Goal: Task Accomplishment & Management: Manage account settings

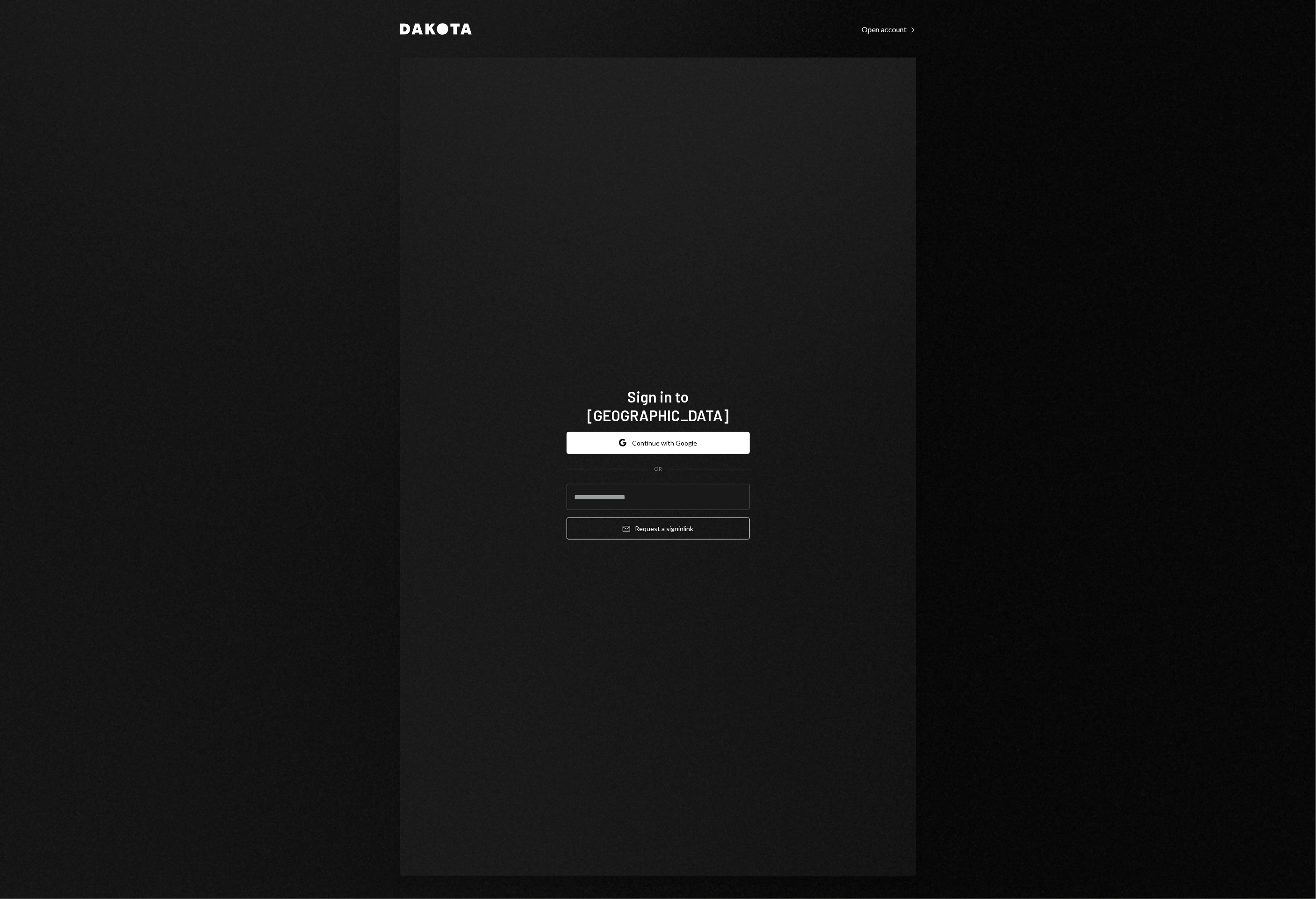
click at [445, 497] on div "Sign in to Dakota Google Continue with Google OR Email Request a sign in link" at bounding box center [658, 467] width 516 height 819
click at [624, 444] on form "Google Continue with Google OR Email Request a sign in link" at bounding box center [658, 485] width 183 height 108
click at [629, 433] on button "Google Continue with Google" at bounding box center [658, 443] width 183 height 22
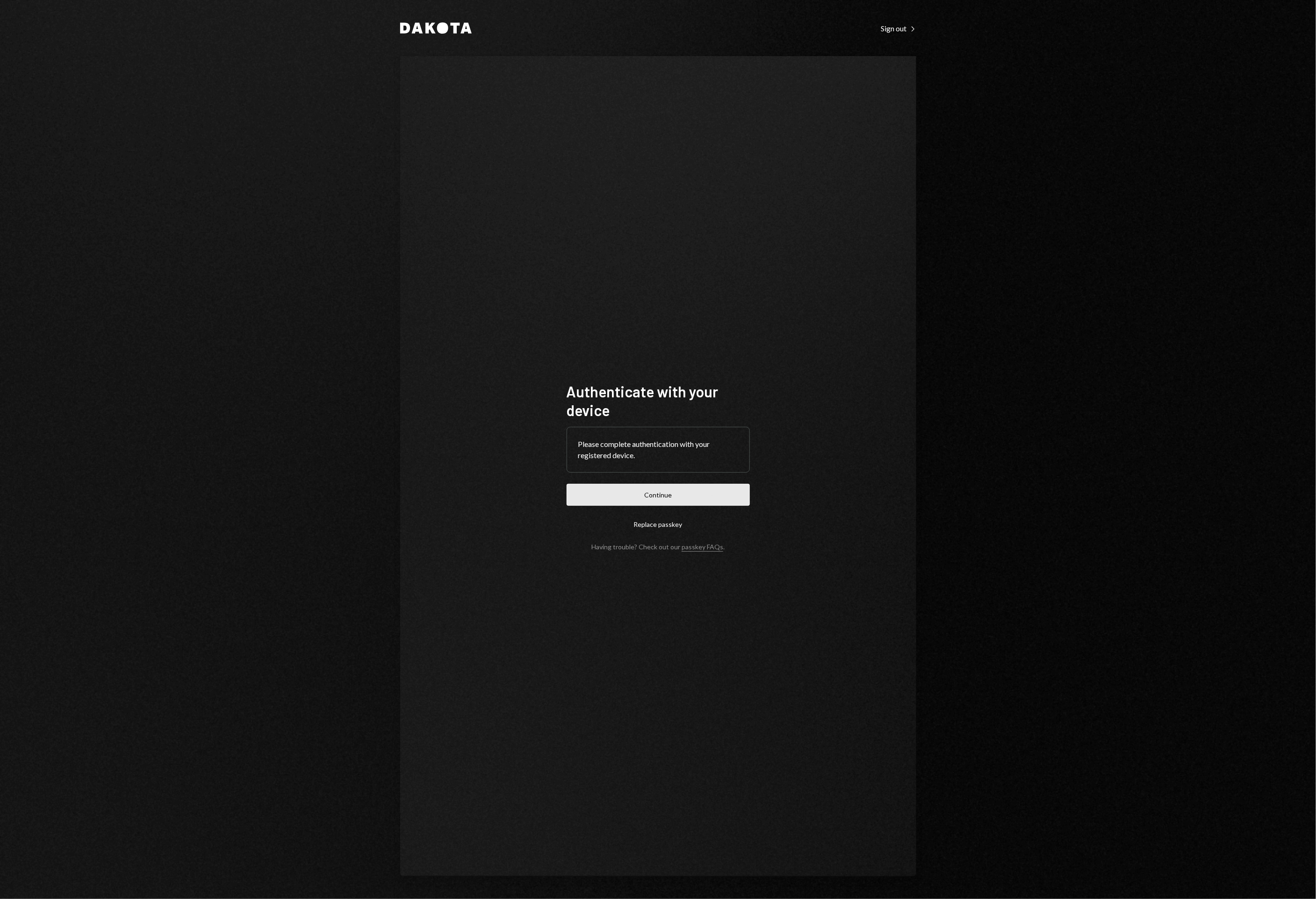
click at [701, 487] on button "Continue" at bounding box center [658, 495] width 183 height 22
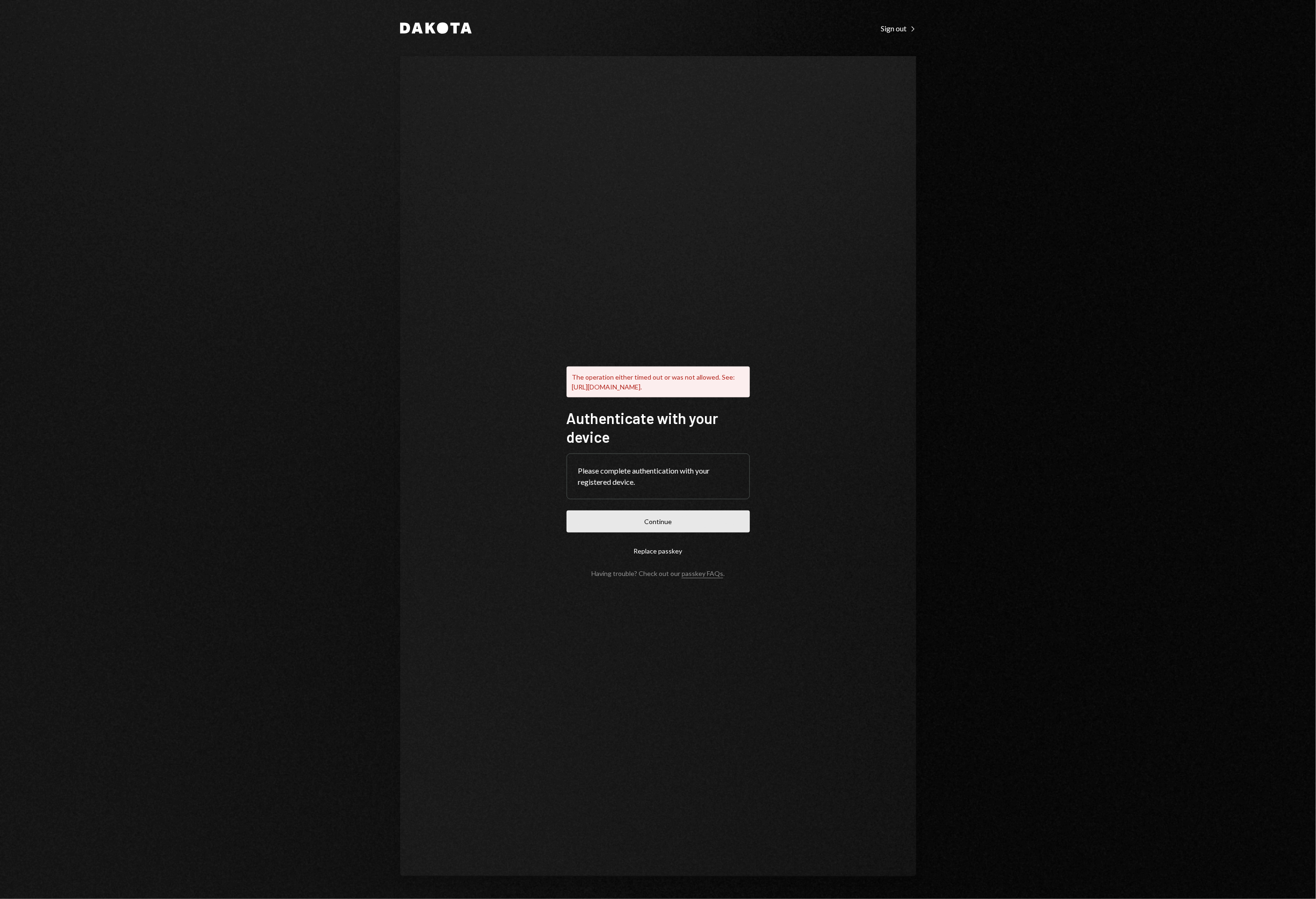
click at [675, 527] on button "Continue" at bounding box center [658, 521] width 183 height 22
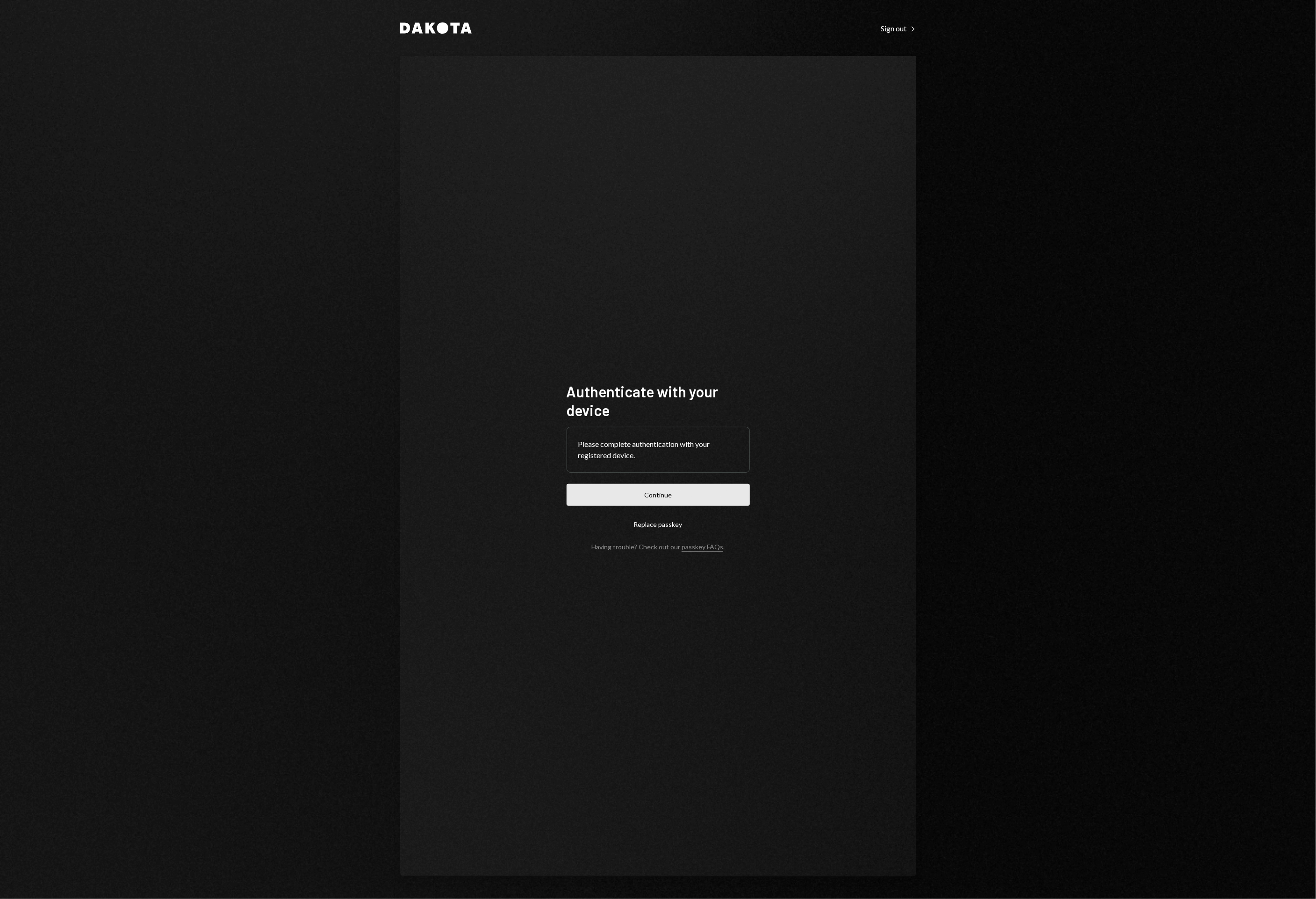
click at [670, 498] on button "Continue" at bounding box center [658, 495] width 183 height 22
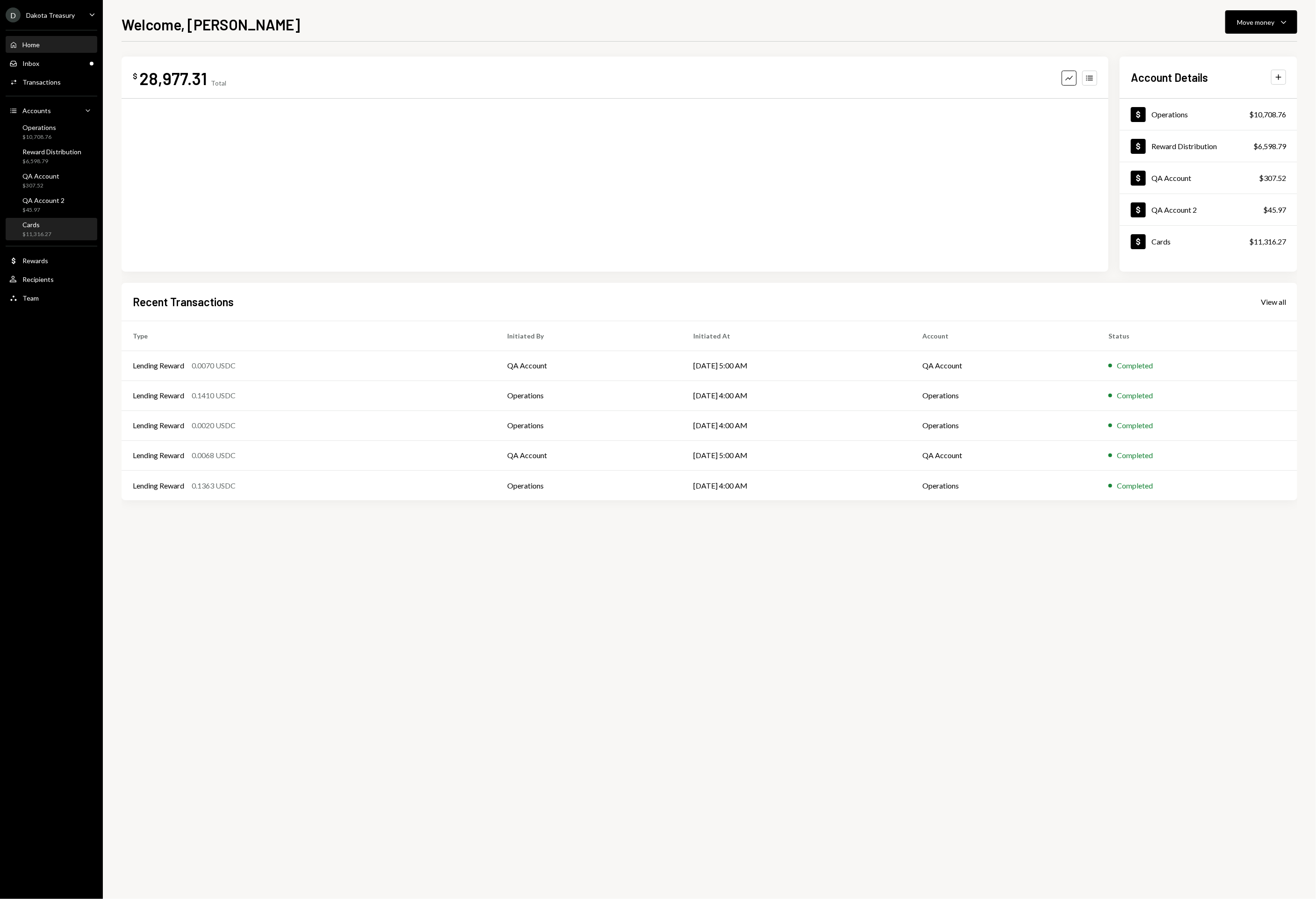
click at [28, 228] on div "Cards $11,316.27" at bounding box center [37, 229] width 29 height 18
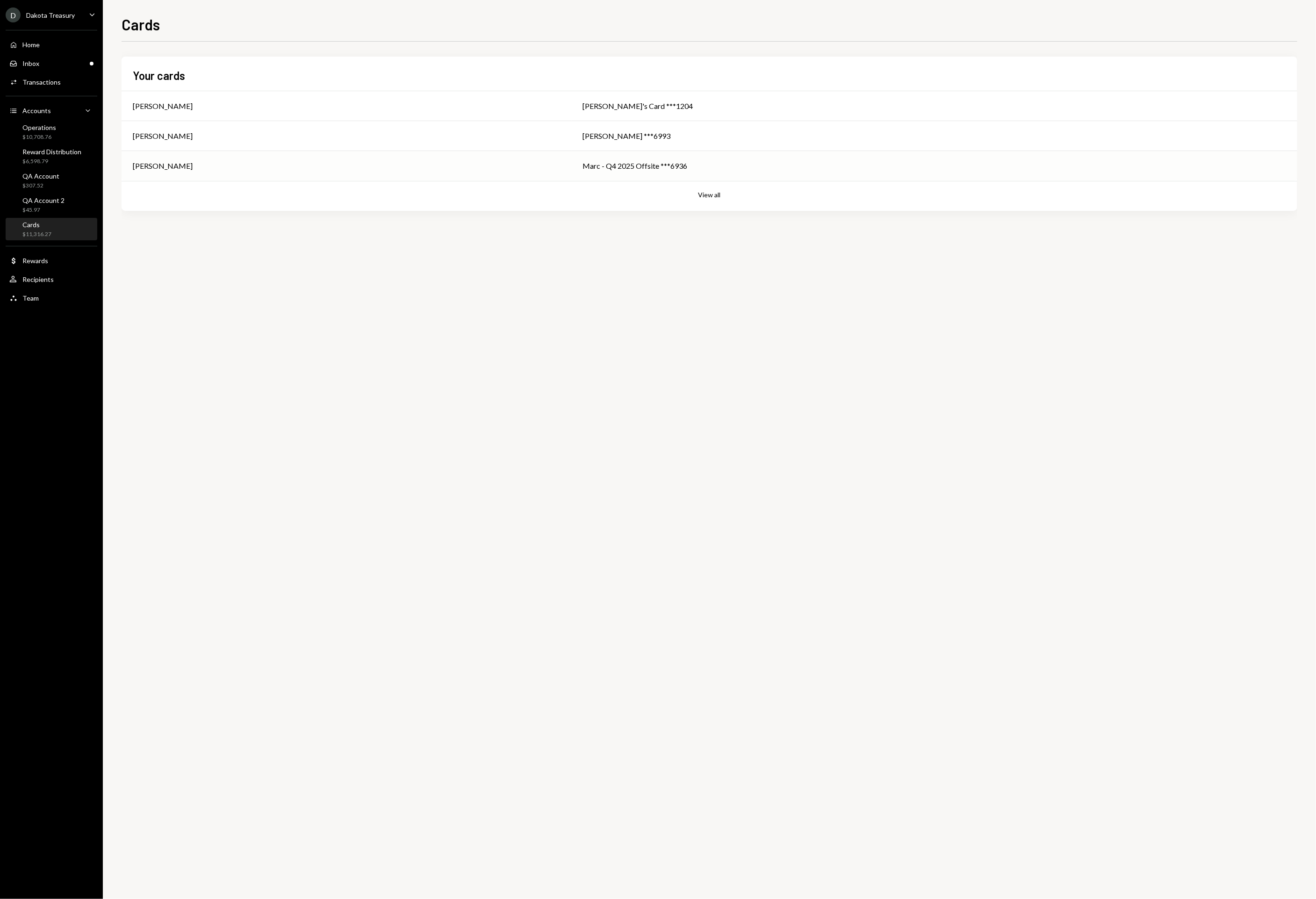
click at [582, 161] on div "Marc - Q4 2025 Offsite ***6936" at bounding box center [934, 166] width 703 height 11
click at [40, 126] on div "Operations" at bounding box center [39, 127] width 34 height 8
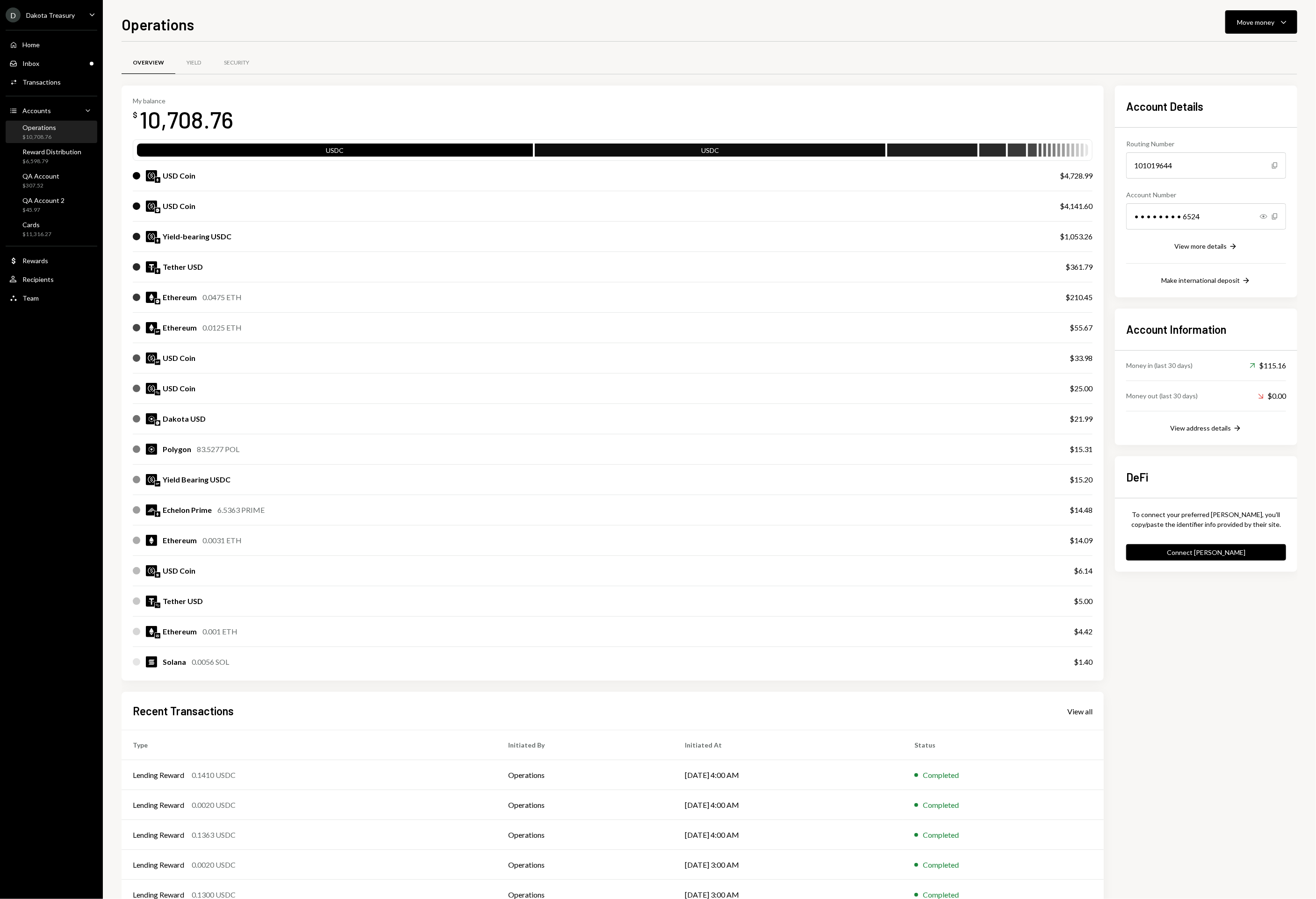
scroll to position [29, 0]
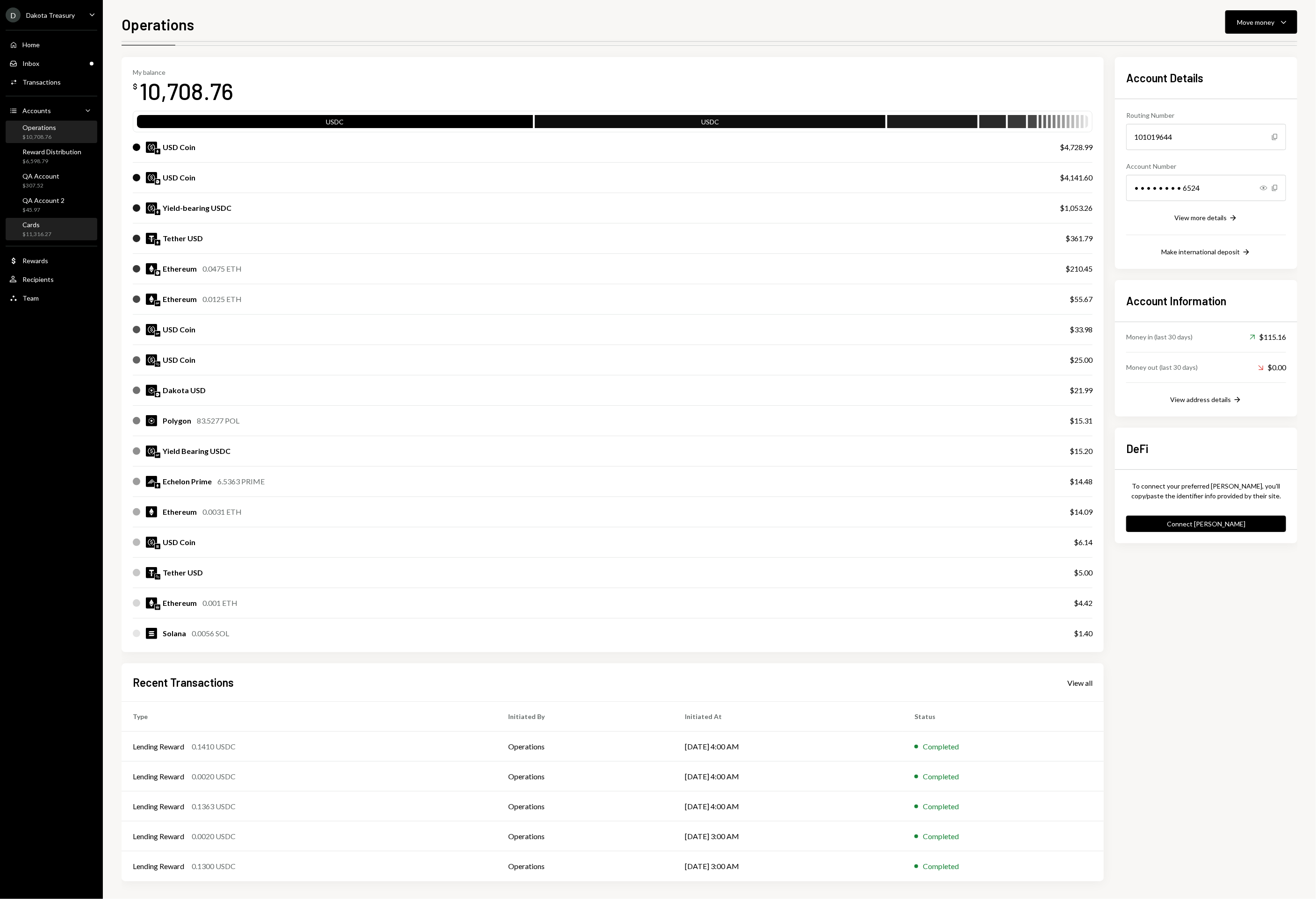
click at [54, 234] on div "Cards $11,316.27" at bounding box center [51, 229] width 84 height 18
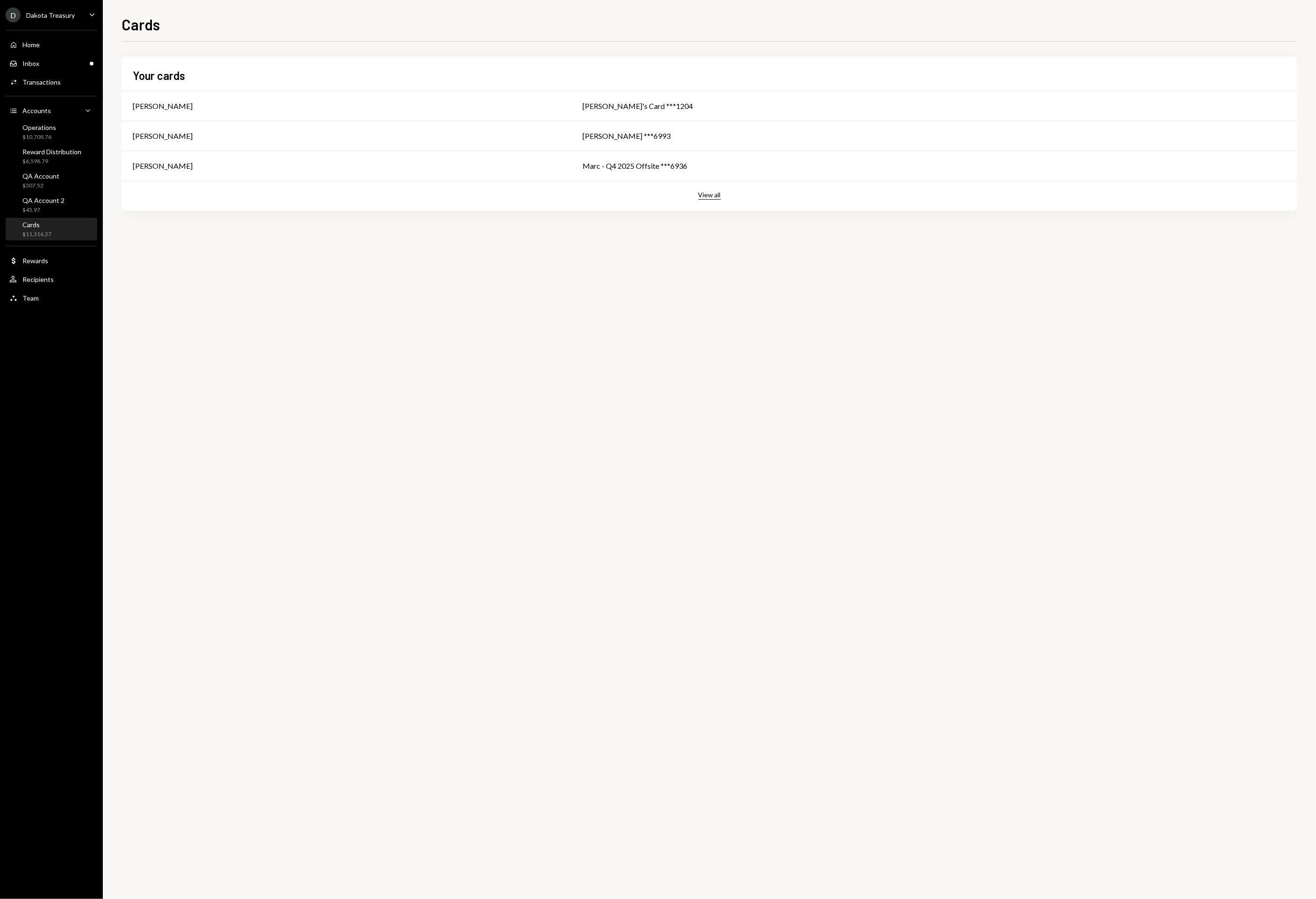
click at [703, 198] on button "View all" at bounding box center [709, 195] width 23 height 9
click at [221, 198] on div "Marc Puig Canceled" at bounding box center [378, 196] width 491 height 11
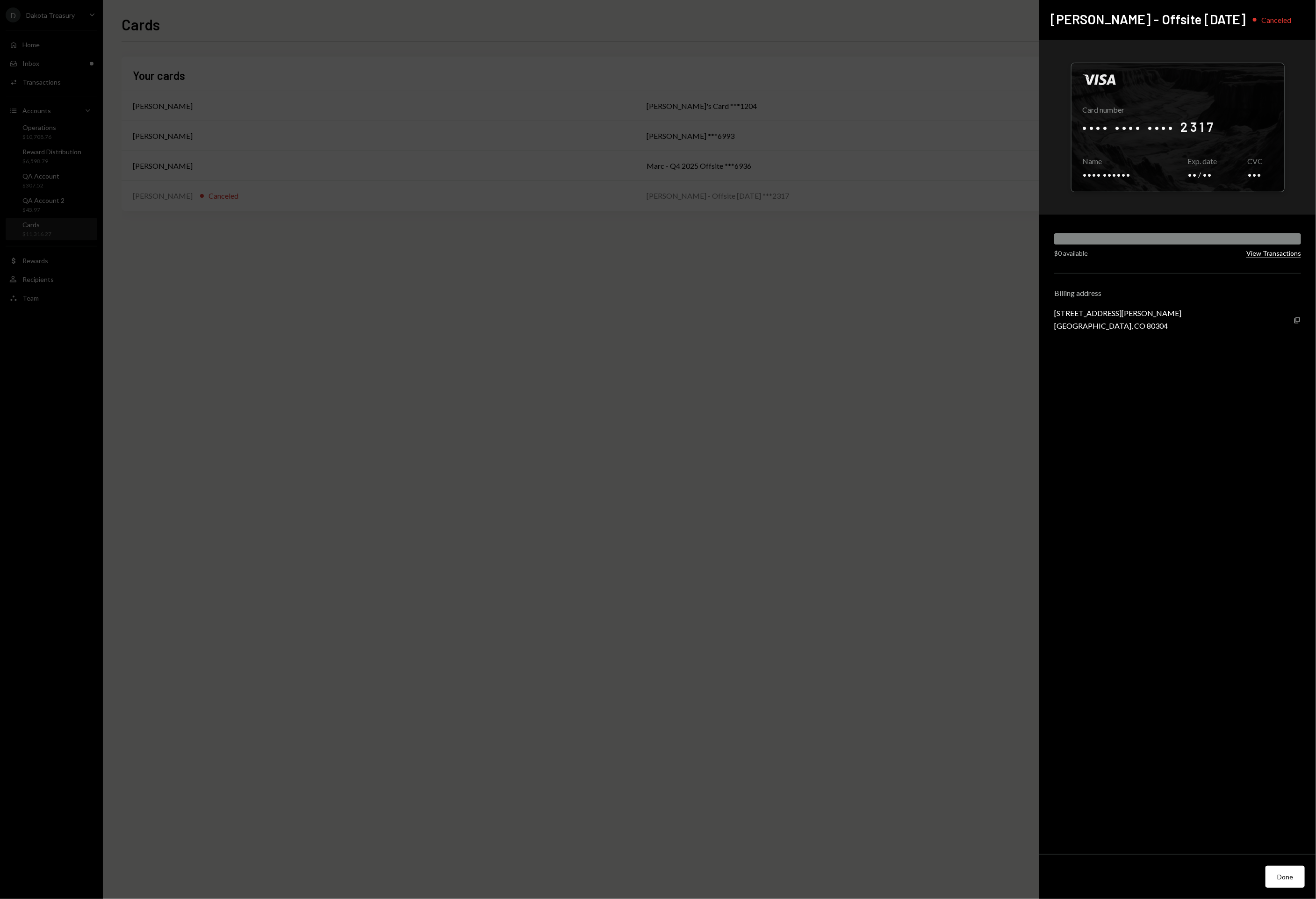
click at [1280, 252] on button "View Transactions" at bounding box center [1273, 254] width 55 height 9
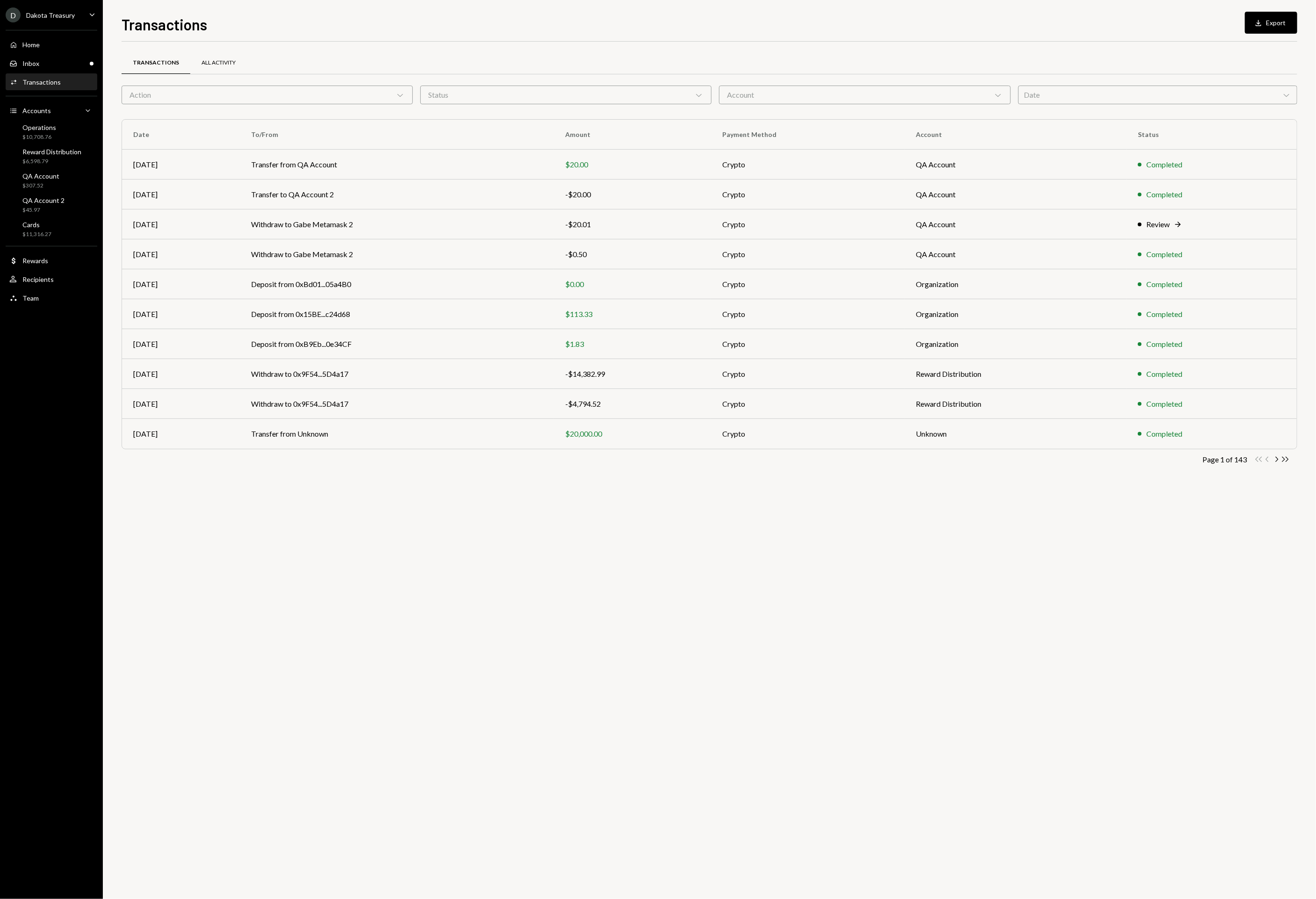
click at [200, 69] on div "All Activity" at bounding box center [218, 63] width 56 height 23
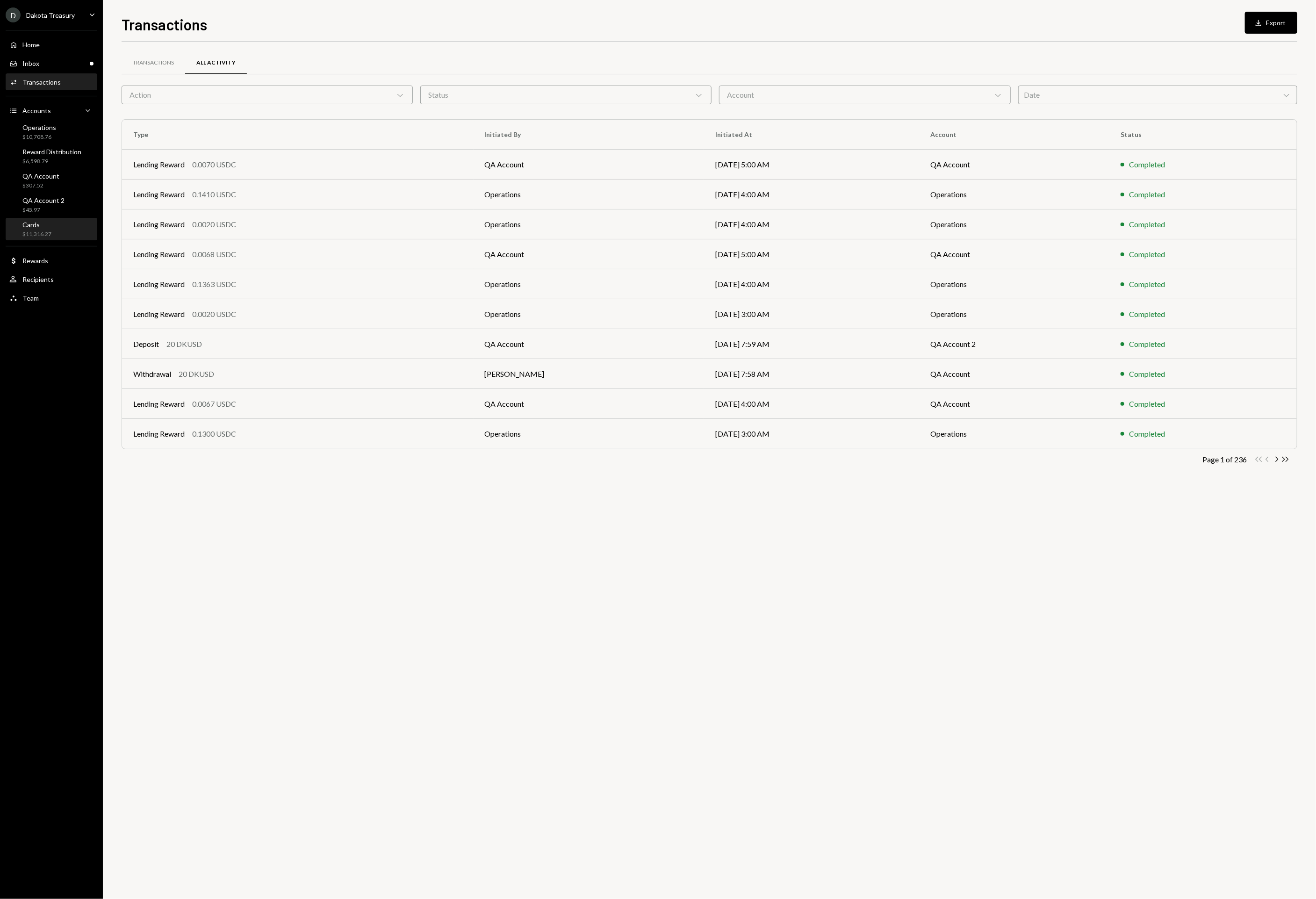
click at [50, 232] on div "$11,316.27" at bounding box center [37, 234] width 29 height 8
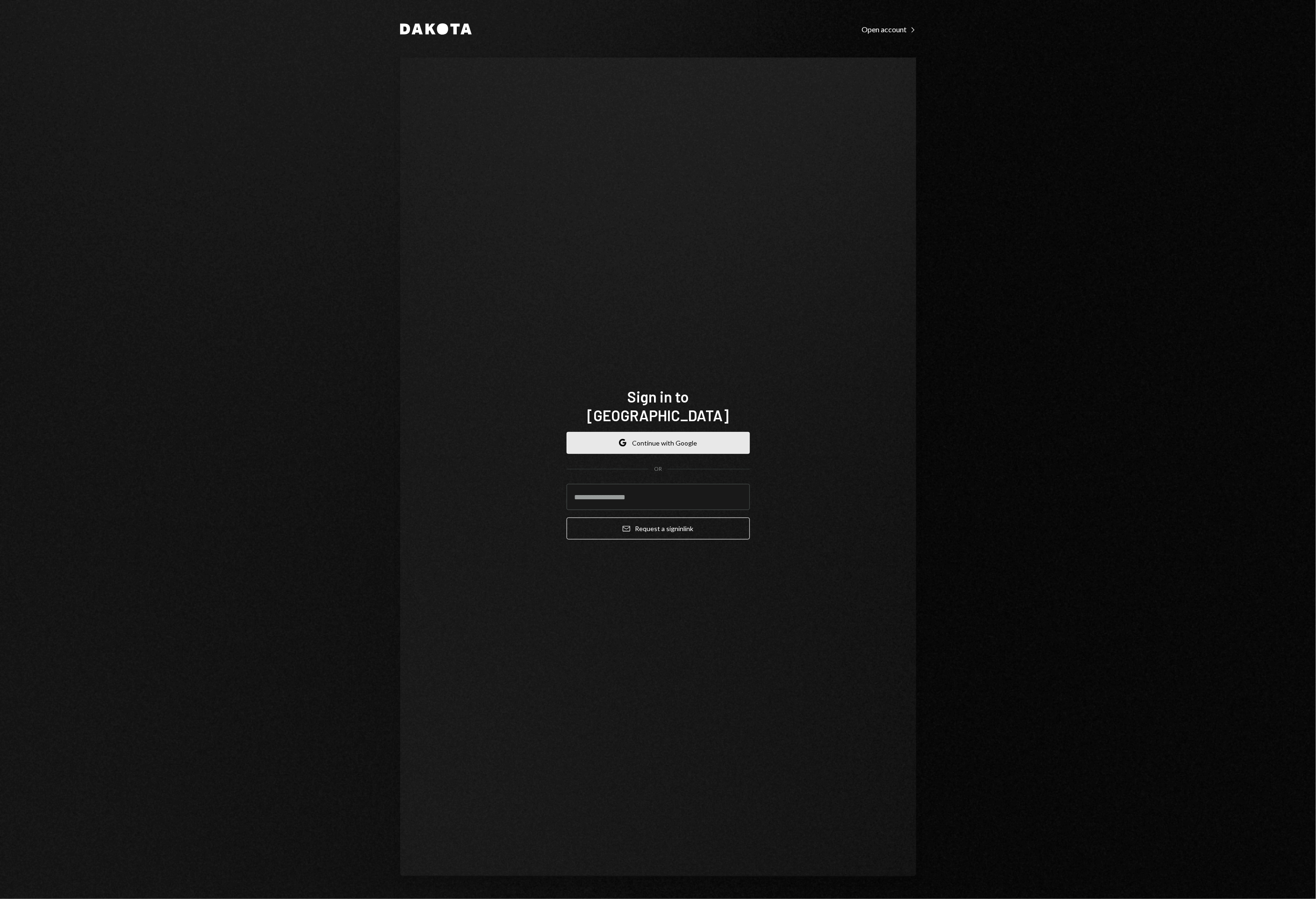
click at [607, 438] on button "Google Continue with Google" at bounding box center [658, 443] width 183 height 22
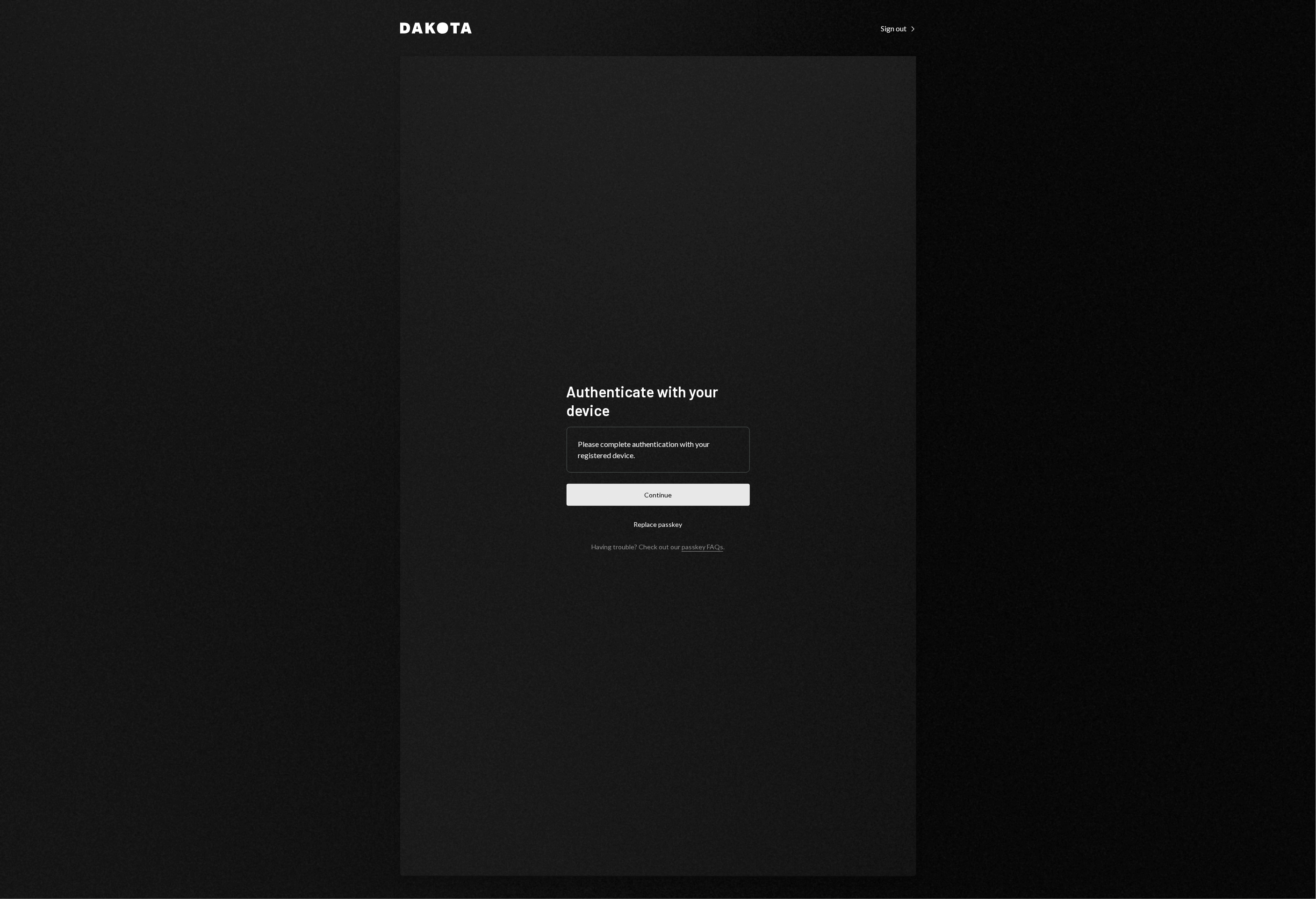
click at [647, 488] on button "Continue" at bounding box center [658, 495] width 183 height 22
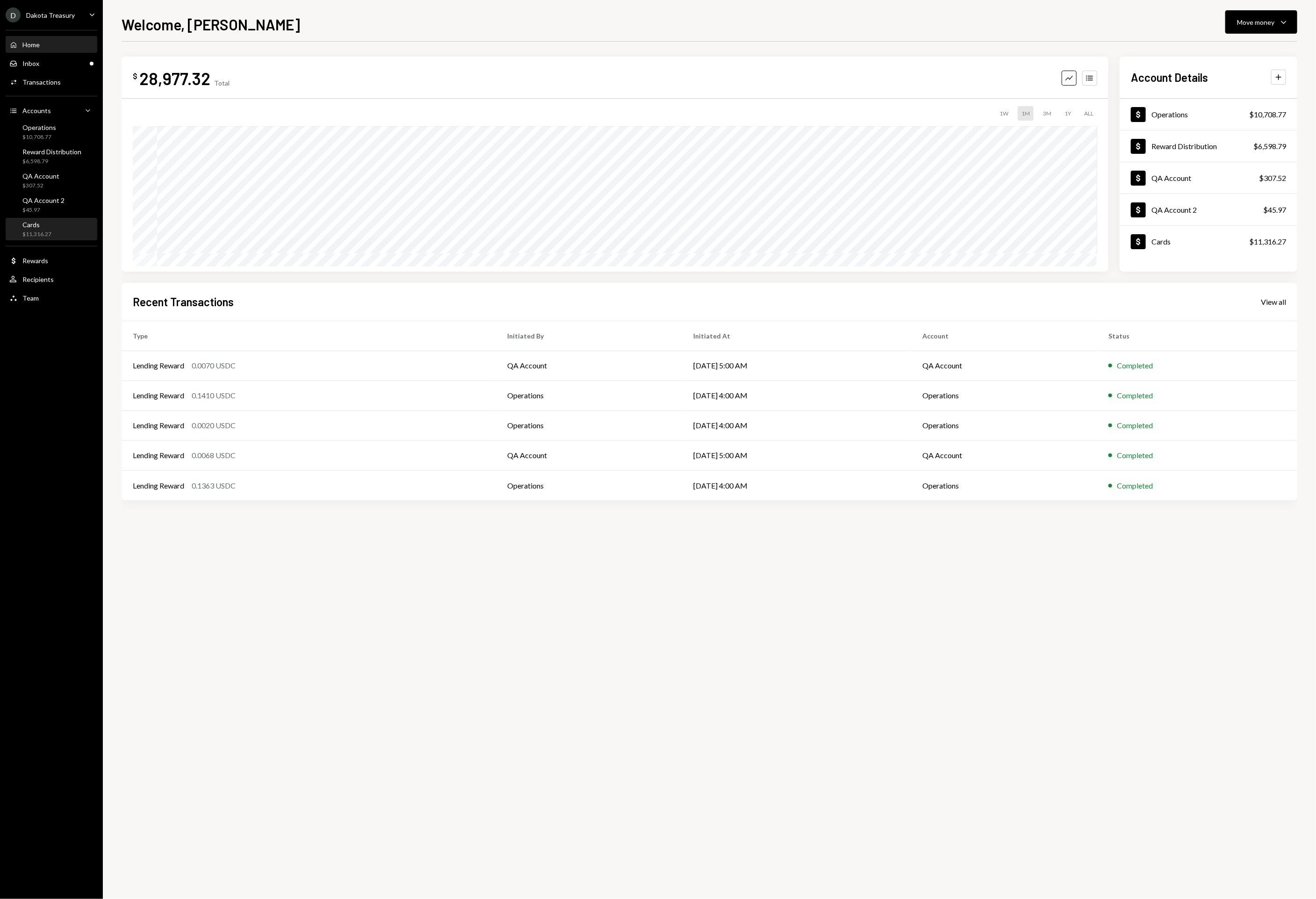
click at [44, 233] on div "$11,316.27" at bounding box center [37, 234] width 29 height 8
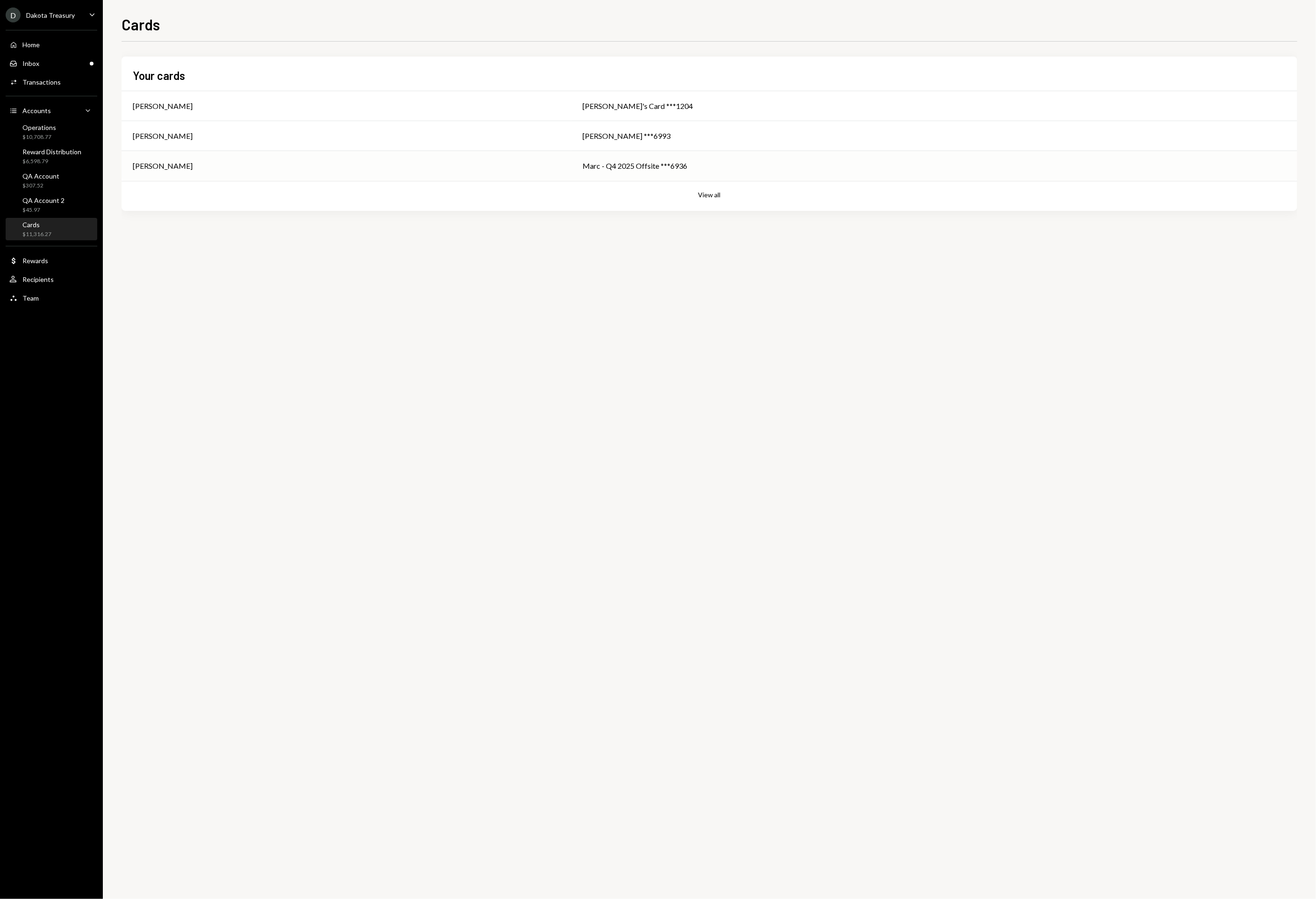
click at [582, 171] on div "Marc - Q4 2025 Offsite ***6936" at bounding box center [934, 166] width 703 height 11
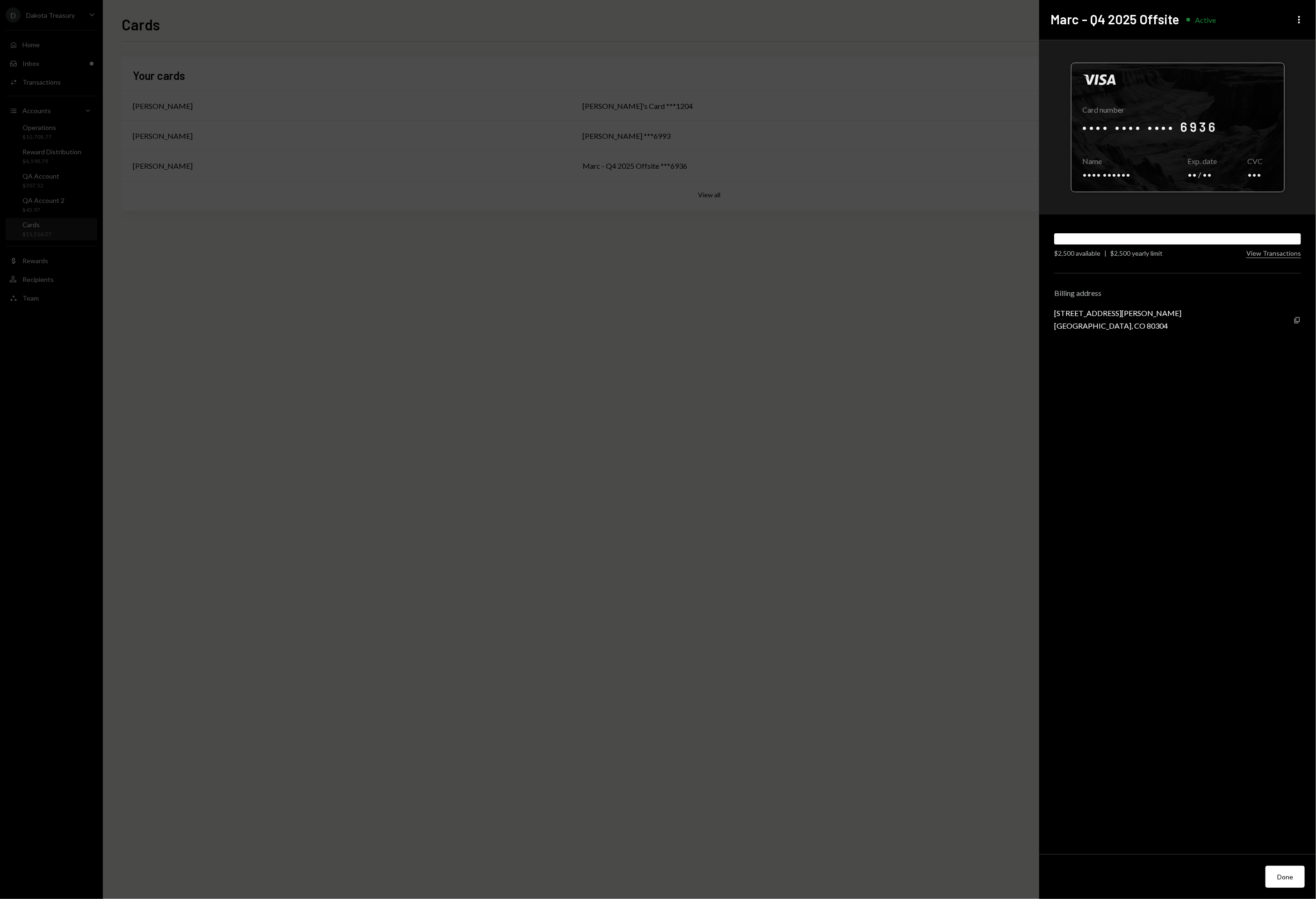
click at [1186, 139] on div at bounding box center [1177, 127] width 213 height 128
click at [1234, 435] on div "Visa Card number Name Marc Puig Copy Exp. date CVC $2,500 available | $2,500 ye…" at bounding box center [1177, 447] width 276 height 814
click at [1286, 874] on button "Done" at bounding box center [1284, 877] width 39 height 22
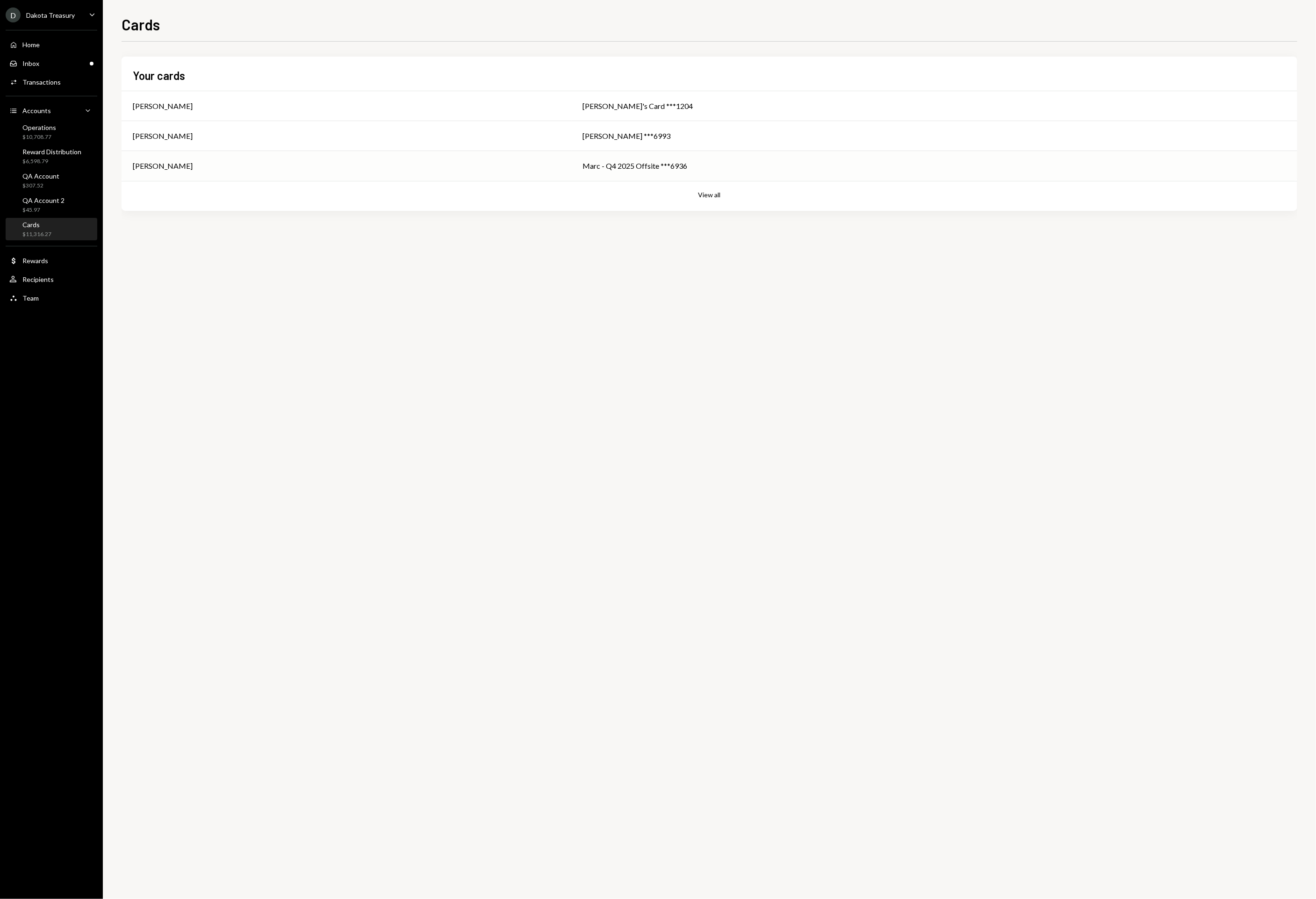
click at [582, 166] on div "Marc - Q4 2025 Offsite ***6936" at bounding box center [934, 166] width 703 height 11
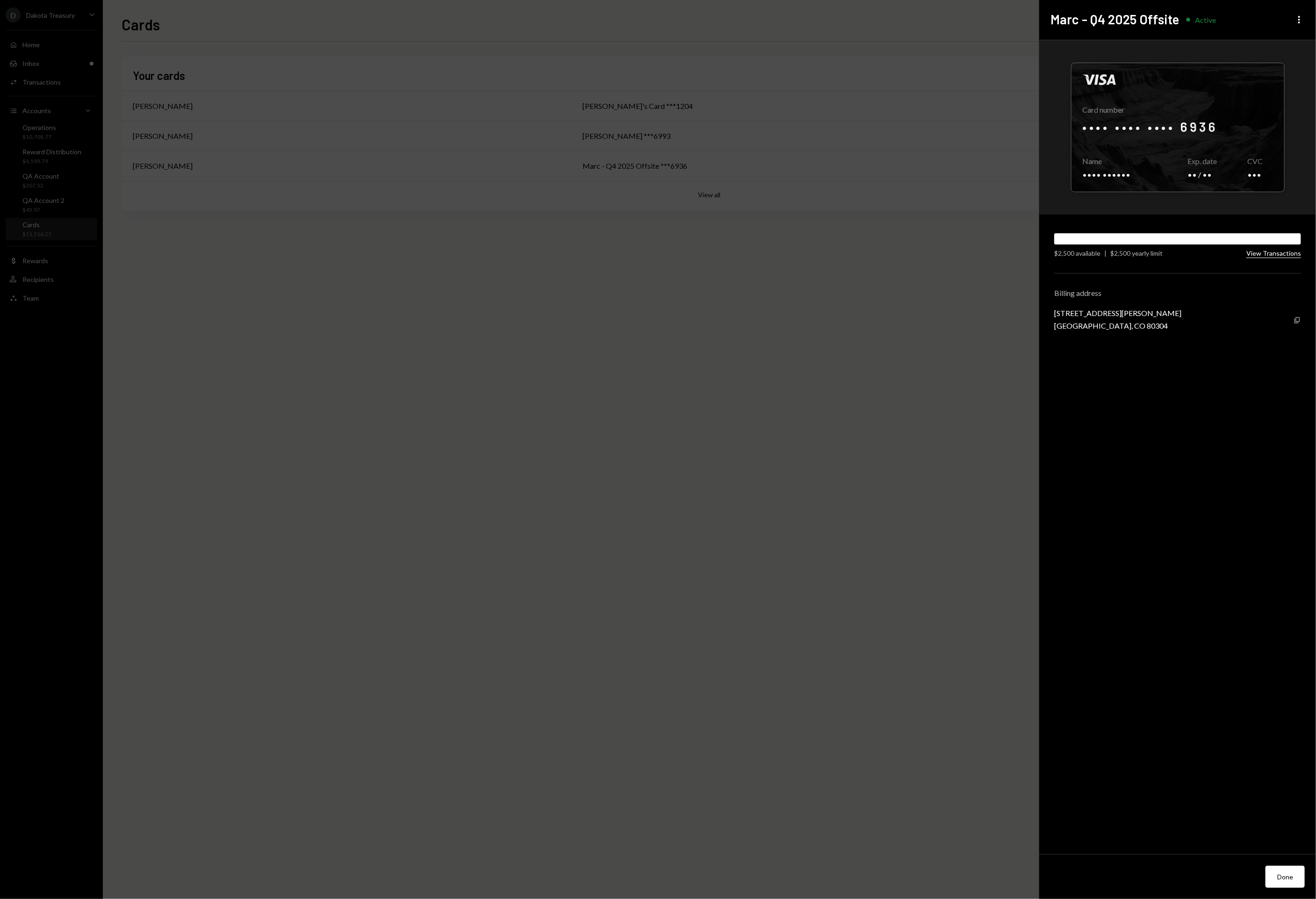
click at [1280, 256] on button "View Transactions" at bounding box center [1273, 254] width 55 height 9
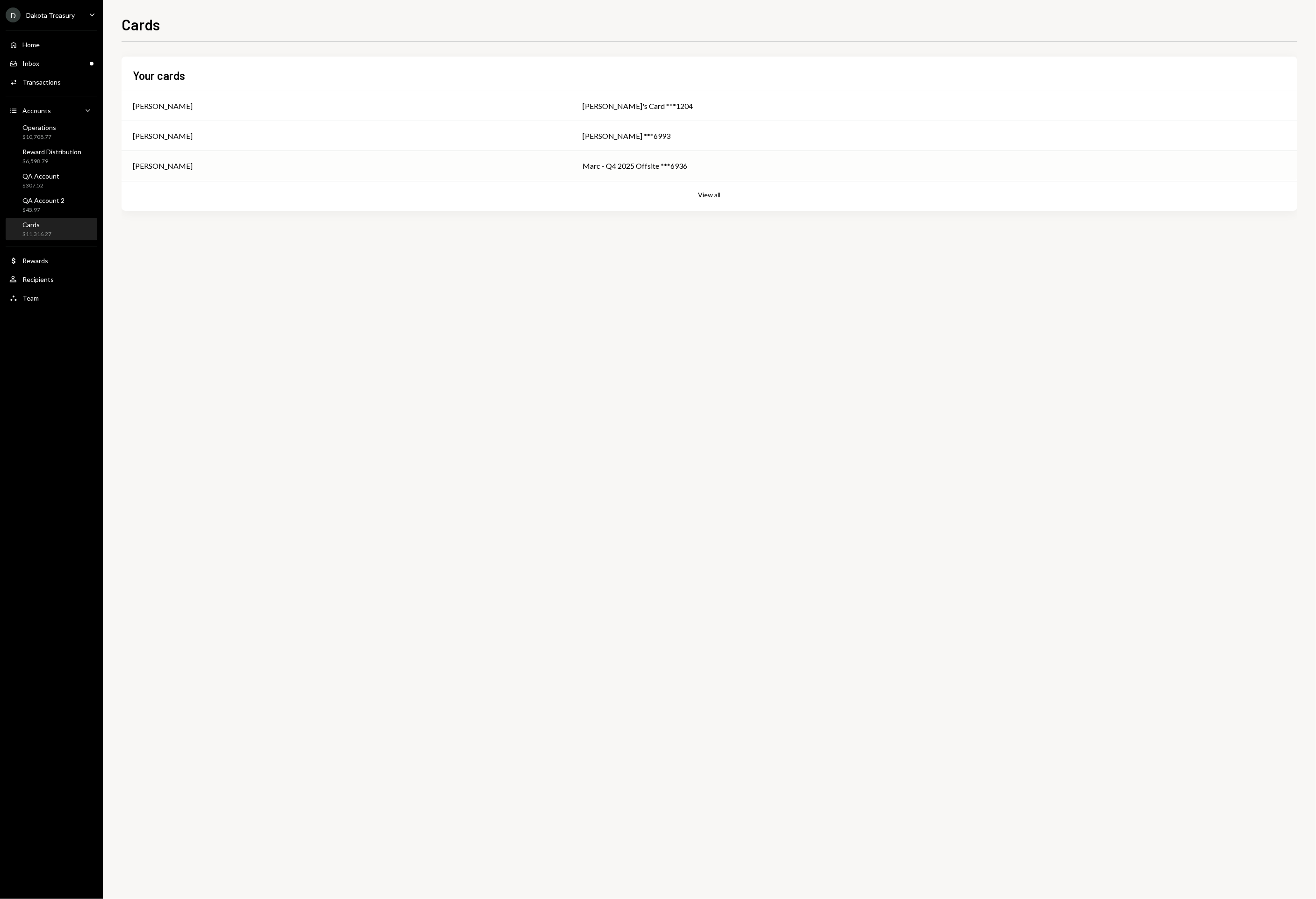
click at [582, 171] on div "Marc - Q4 2025 Offsite ***6936" at bounding box center [934, 166] width 703 height 11
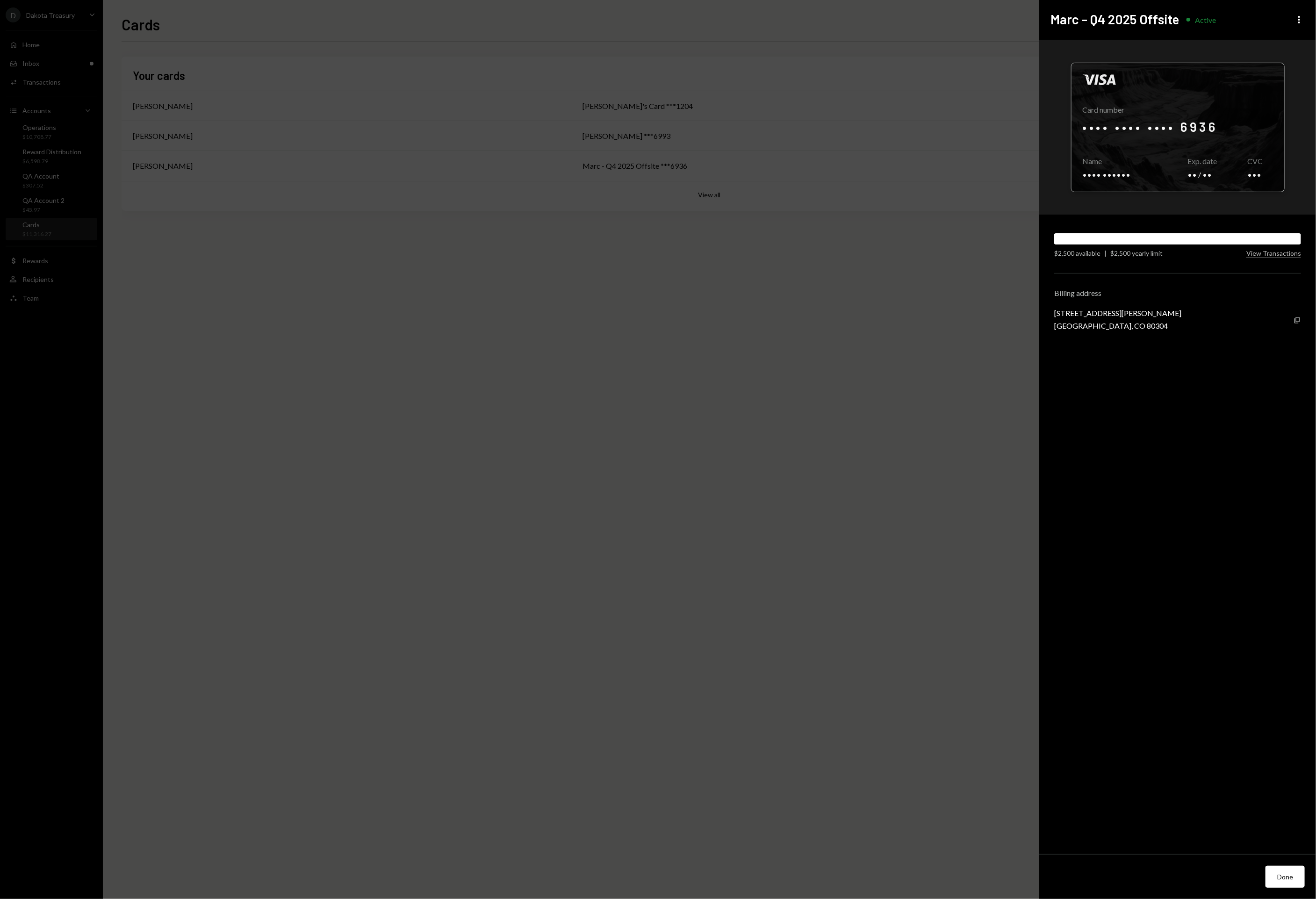
click at [1237, 164] on div at bounding box center [1177, 127] width 213 height 128
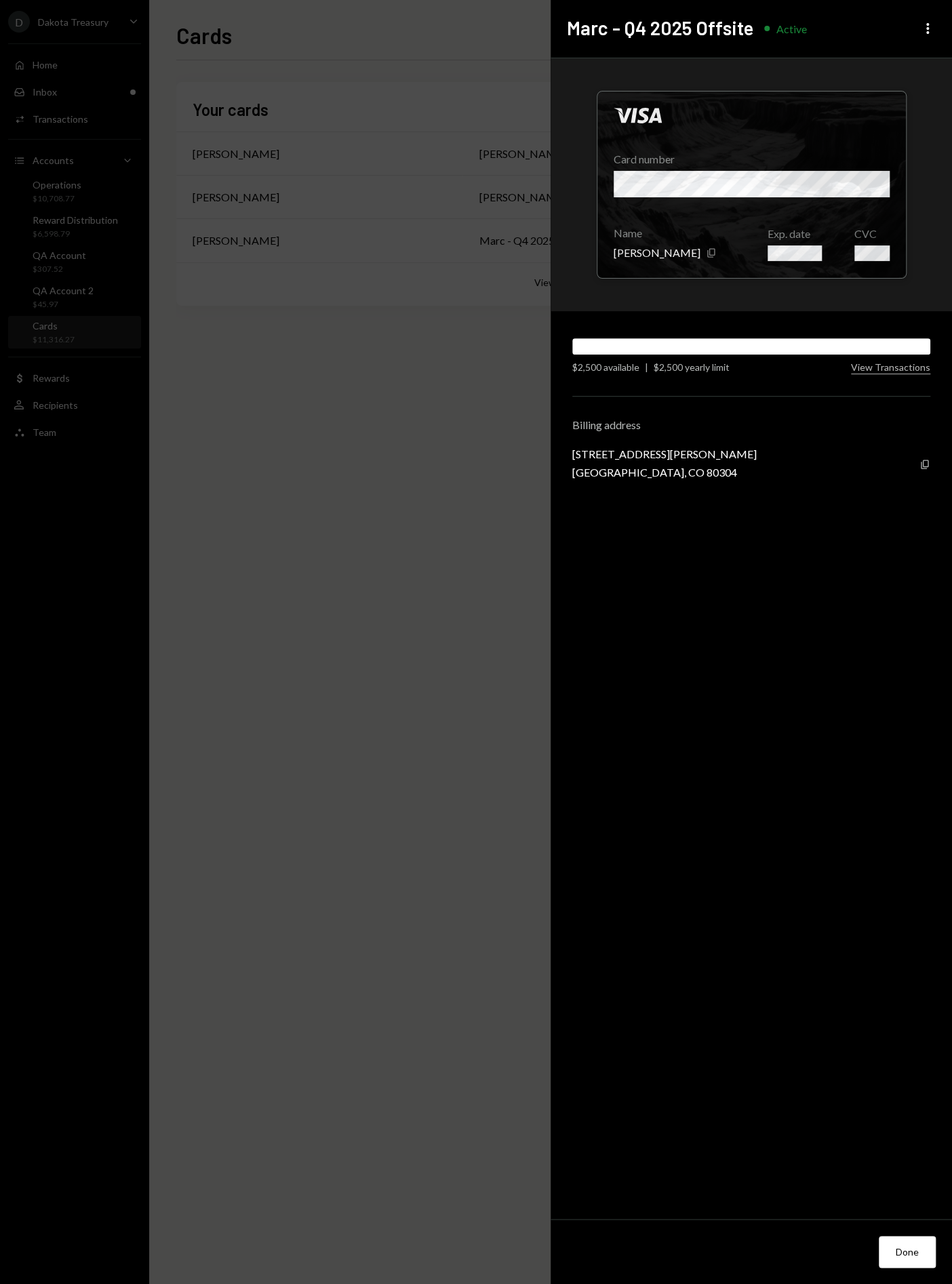
click at [913, 463] on div "805 Dewey Ave Boulder, CO 80304 Copy" at bounding box center [751, 463] width 358 height 31
click at [922, 463] on icon "Copy" at bounding box center [925, 464] width 11 height 11
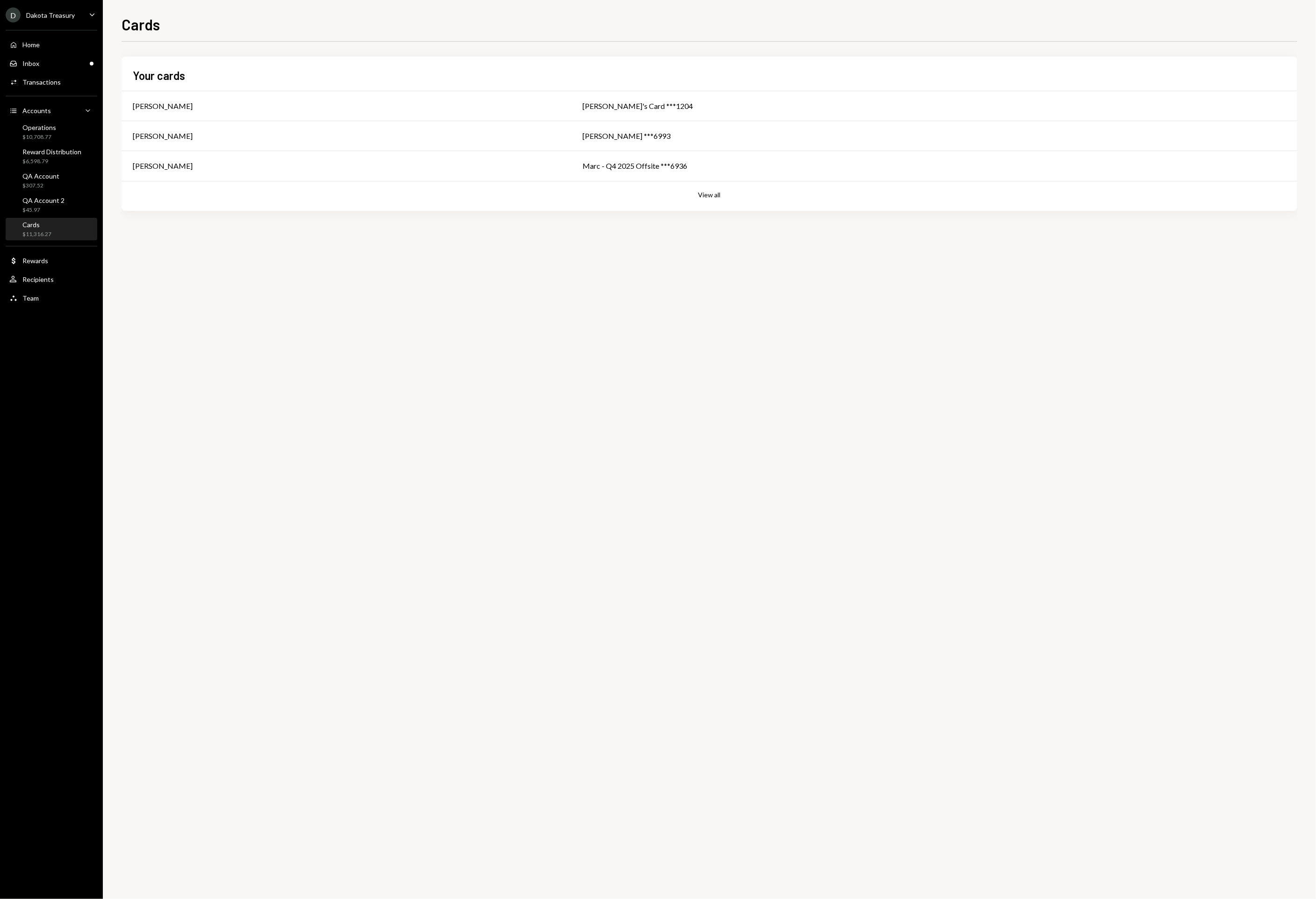
drag, startPoint x: 242, startPoint y: 488, endPoint x: 85, endPoint y: 525, distance: 161.3
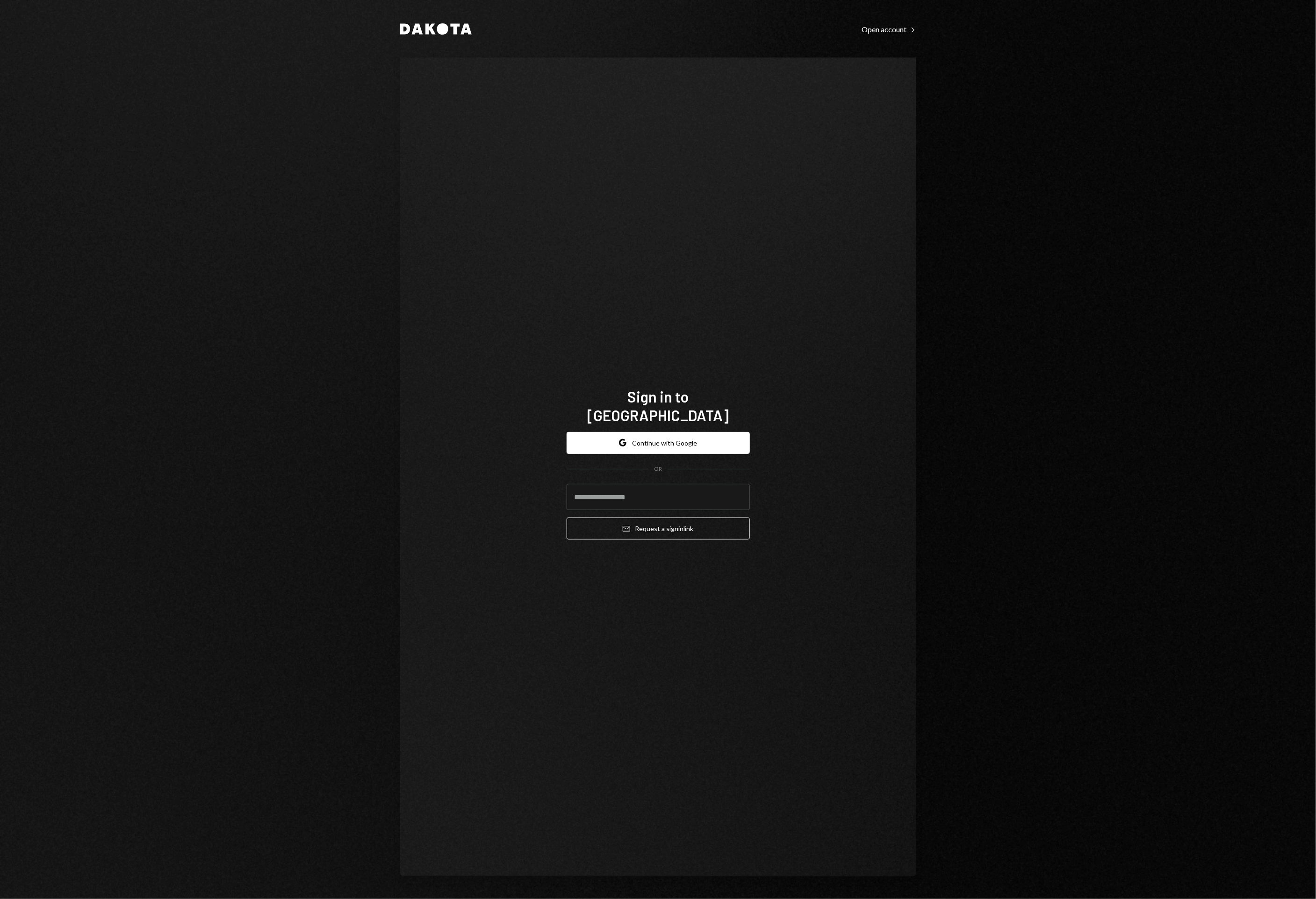
click at [490, 430] on div "Sign in to Dakota Google Continue with Google OR Email Request a sign in link" at bounding box center [658, 467] width 516 height 819
click at [609, 436] on button "Google Continue with Google" at bounding box center [658, 443] width 183 height 22
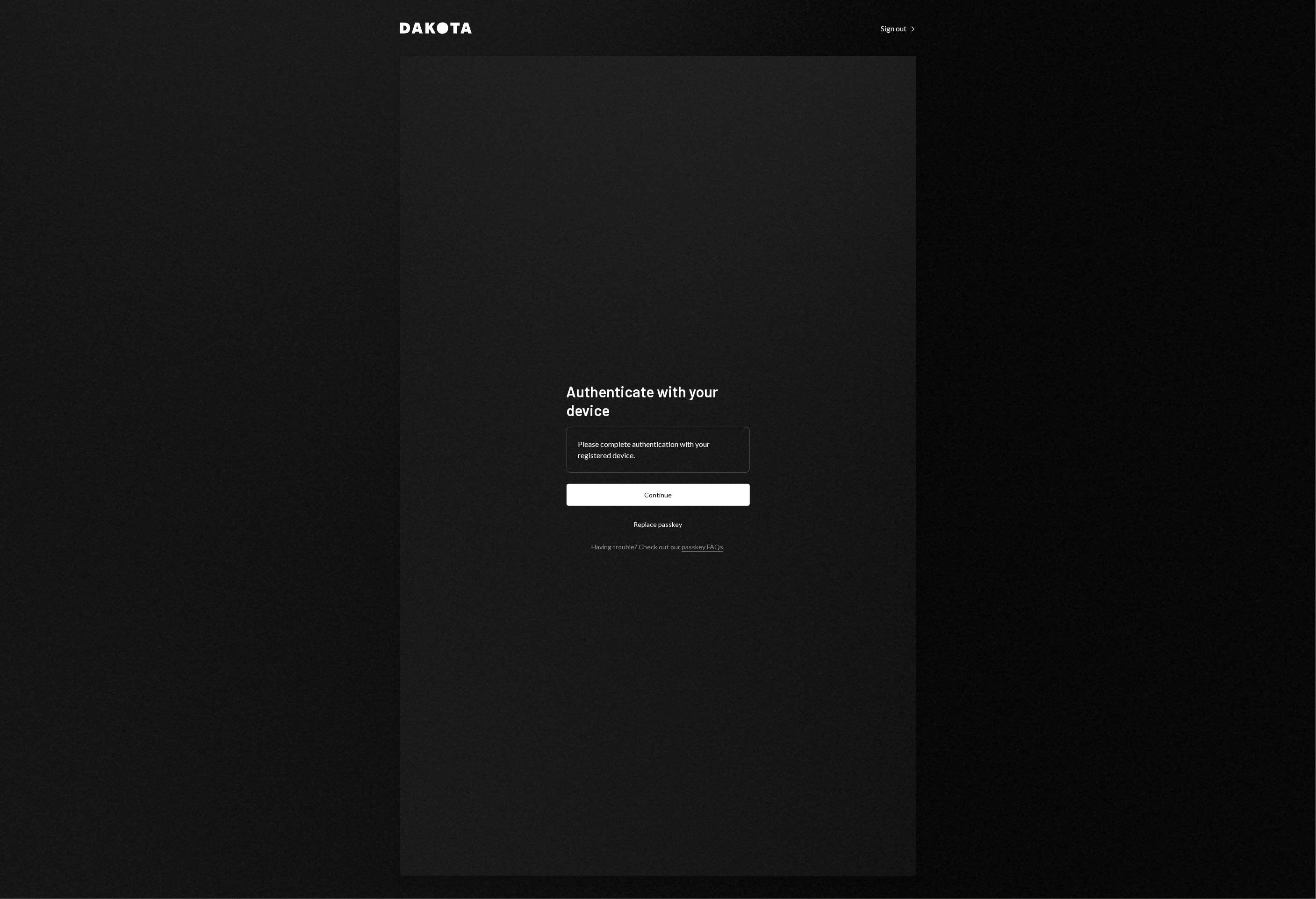
click at [692, 482] on form "Authenticate with your device Please complete authentication with your register…" at bounding box center [658, 466] width 183 height 169
click at [684, 491] on button "Continue" at bounding box center [658, 495] width 183 height 22
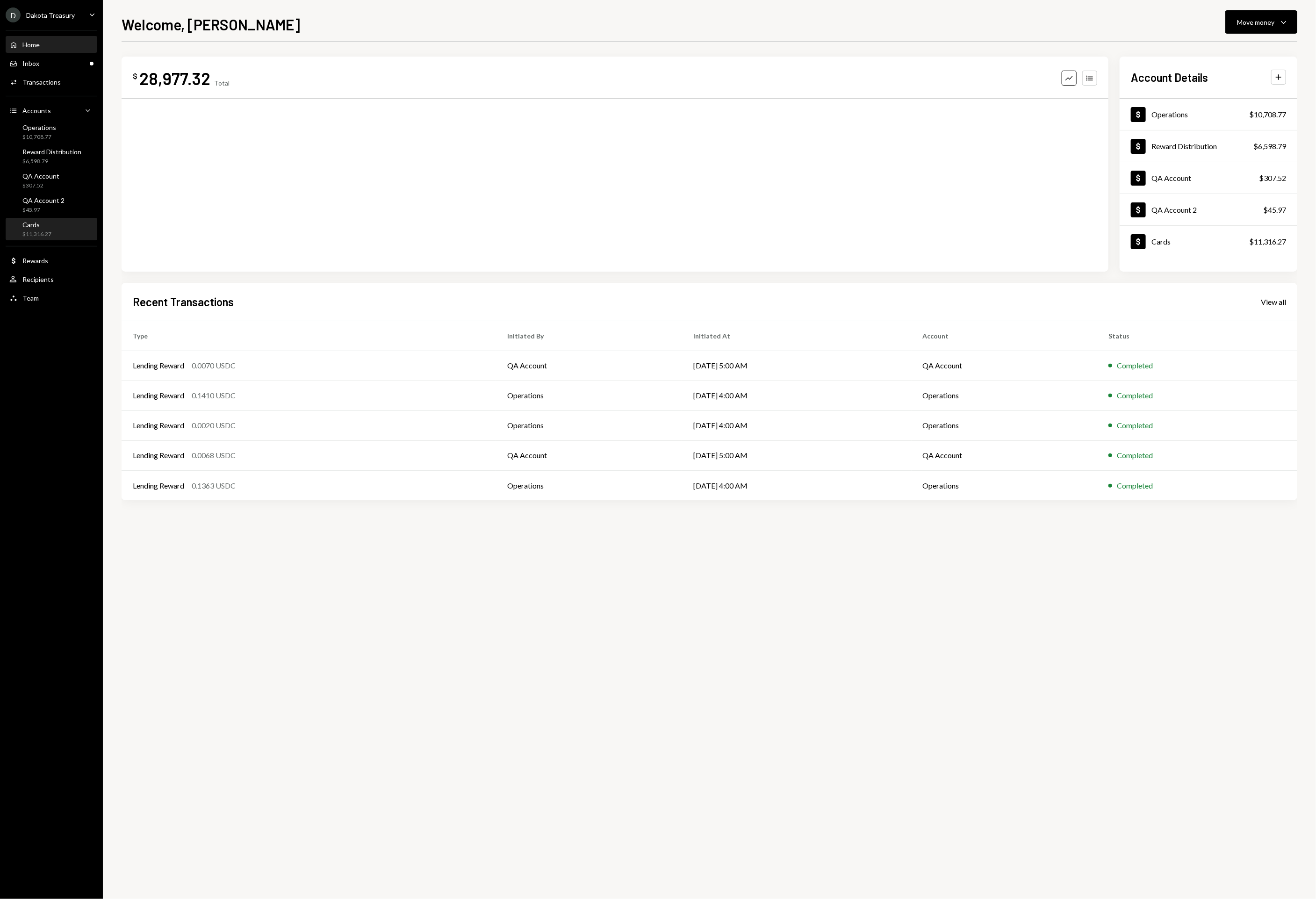
click at [50, 234] on div "$11,316.27" at bounding box center [37, 234] width 29 height 8
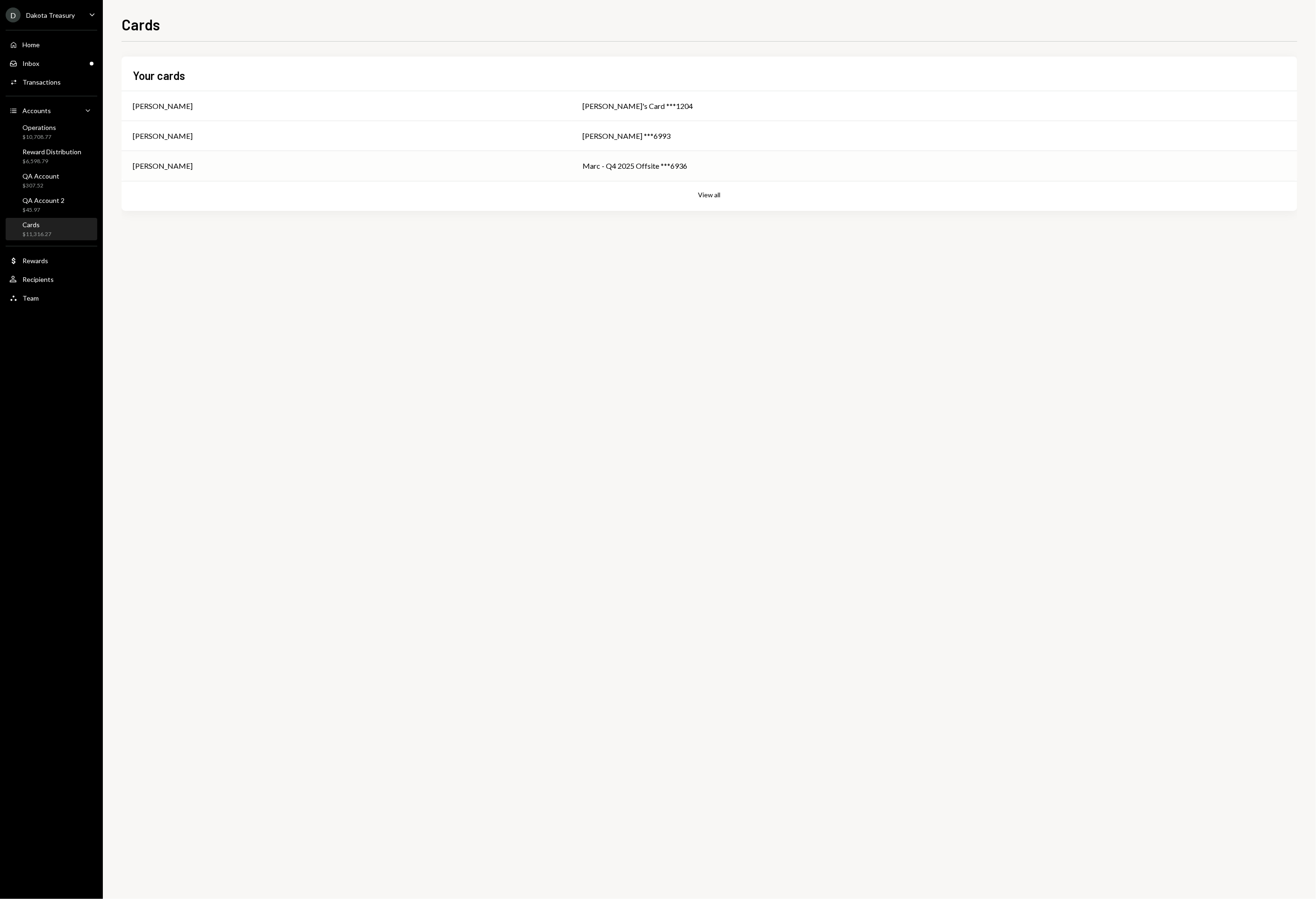
click at [571, 173] on td "Marc - Q4 2025 Offsite ***6936" at bounding box center [934, 166] width 726 height 30
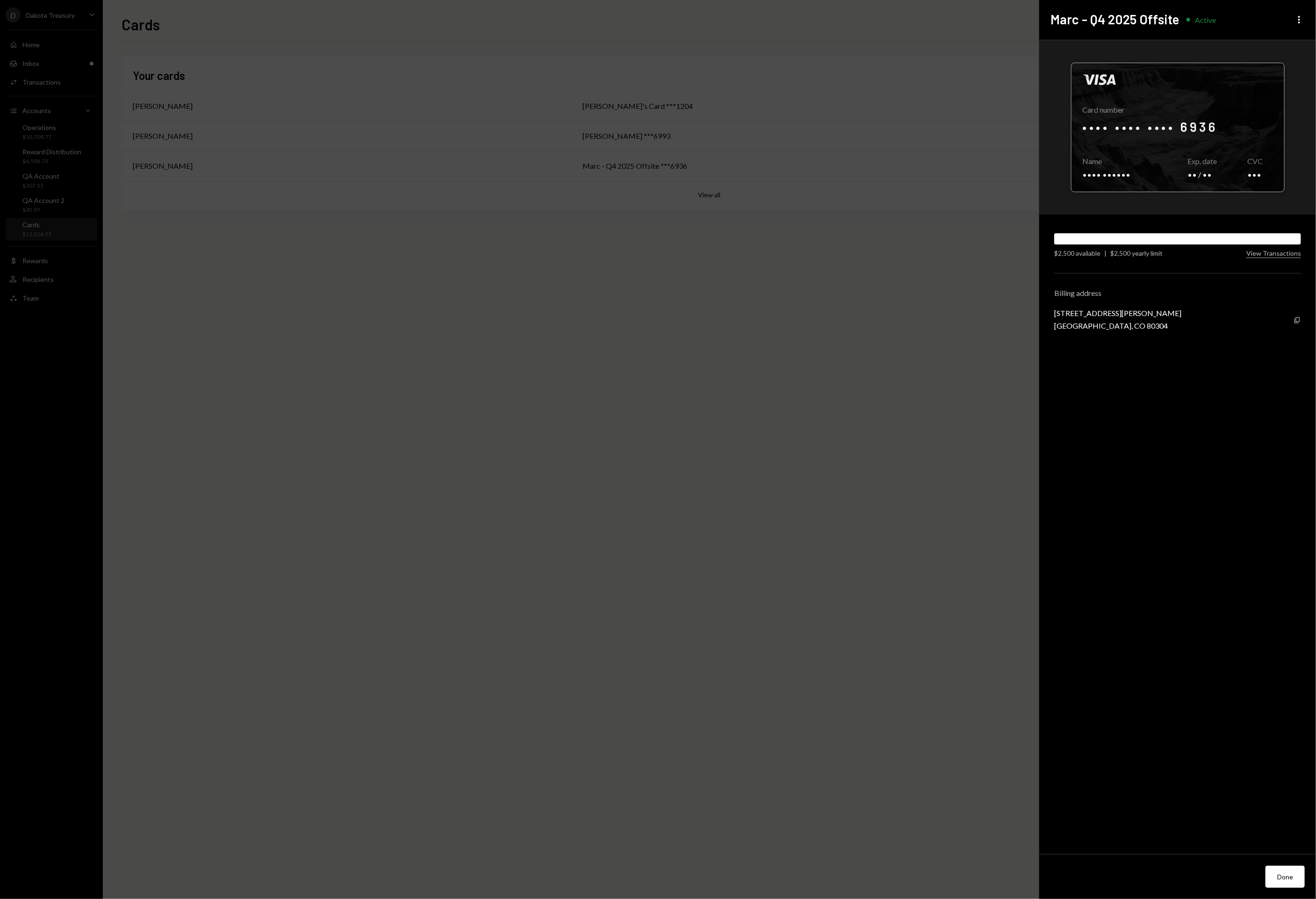
click at [1218, 130] on div at bounding box center [1177, 127] width 213 height 128
click at [1300, 318] on icon "Copy" at bounding box center [1297, 320] width 8 height 8
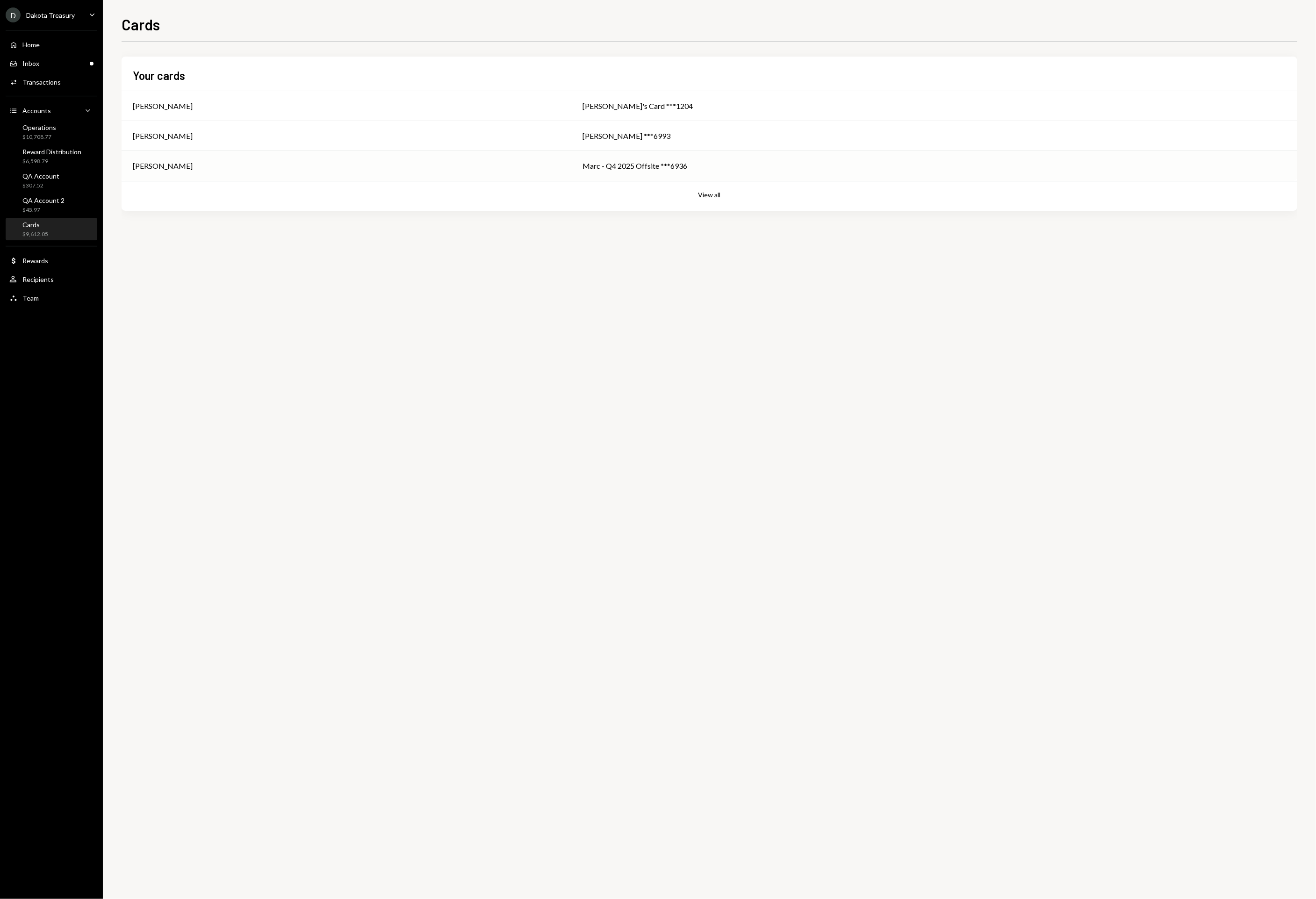
click at [471, 158] on td "[PERSON_NAME]" at bounding box center [346, 166] width 450 height 30
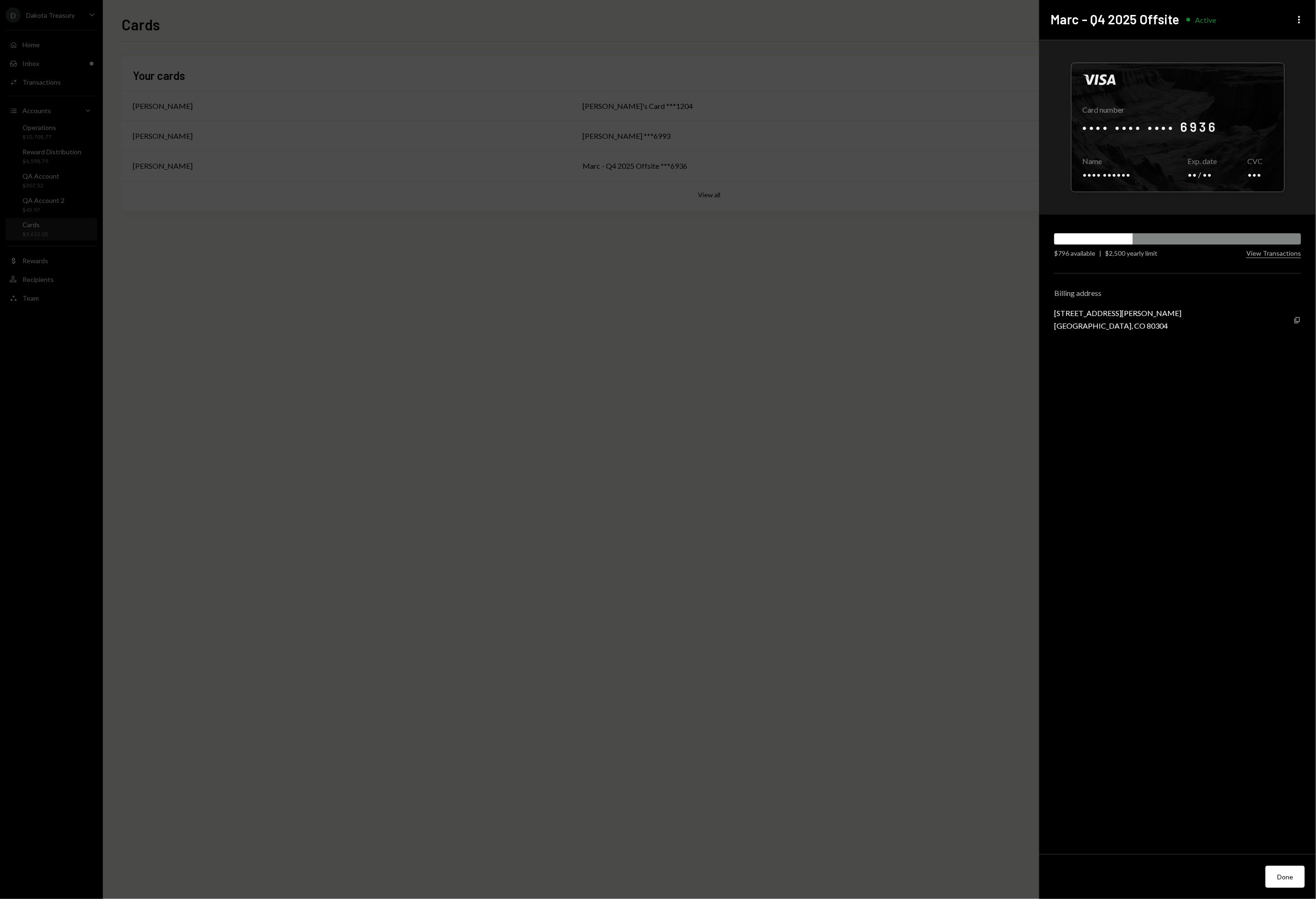
click at [1257, 258] on div "Visa Card number •••• •••• •••• 6936 Copy Name •••• •••••• Copy Exp. date •• / …" at bounding box center [1177, 447] width 276 height 814
click at [1258, 255] on button "View Transactions" at bounding box center [1273, 254] width 55 height 9
